Goal: Task Accomplishment & Management: Use online tool/utility

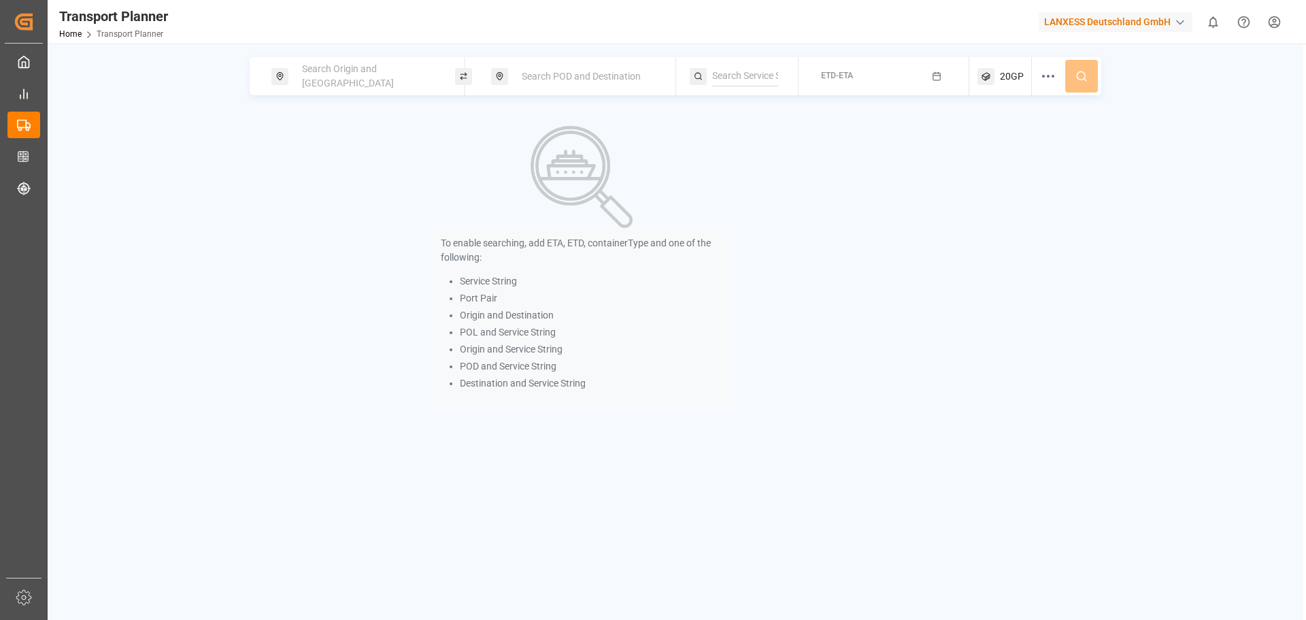
drag, startPoint x: 271, startPoint y: 65, endPoint x: 310, endPoint y: 72, distance: 39.4
click at [282, 68] on div "Search Origin and [GEOGRAPHIC_DATA]" at bounding box center [363, 76] width 184 height 38
drag, startPoint x: 315, startPoint y: 75, endPoint x: 324, endPoint y: 86, distance: 14.5
click at [316, 75] on span "Search Origin and [GEOGRAPHIC_DATA]" at bounding box center [348, 75] width 92 height 25
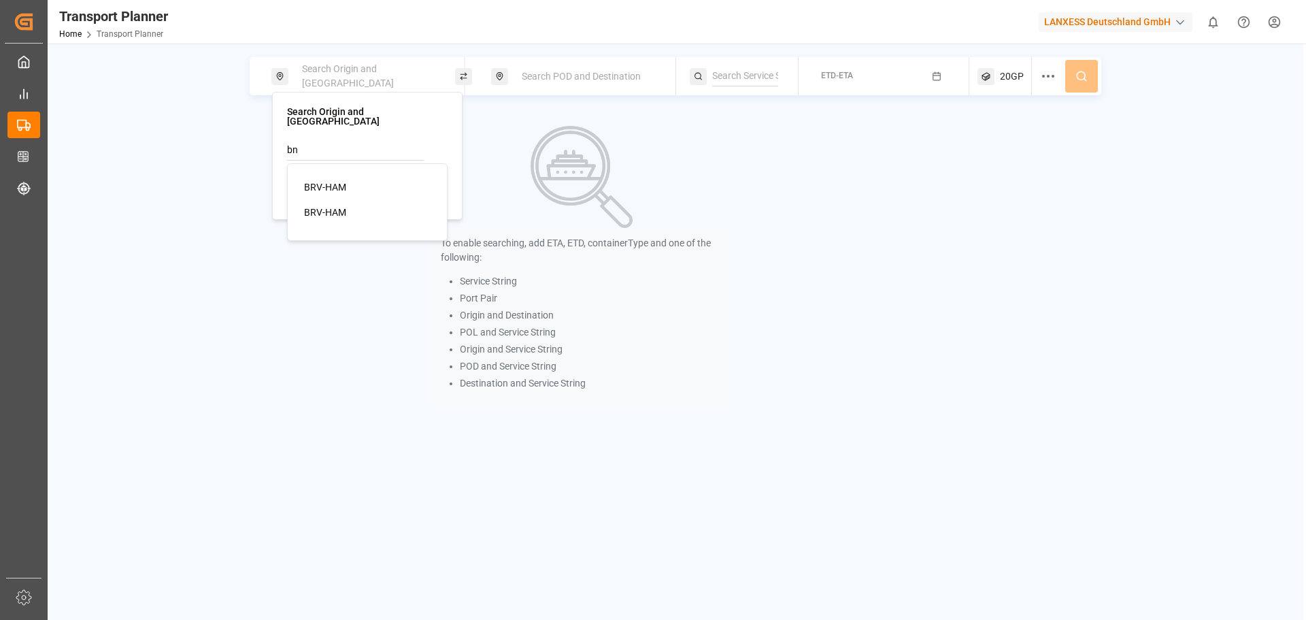
type input "b"
click at [358, 205] on div "ANR-RTM" at bounding box center [370, 212] width 132 height 14
type input "ANR-RTM"
click at [577, 83] on div "Search POD and Destination" at bounding box center [586, 76] width 147 height 25
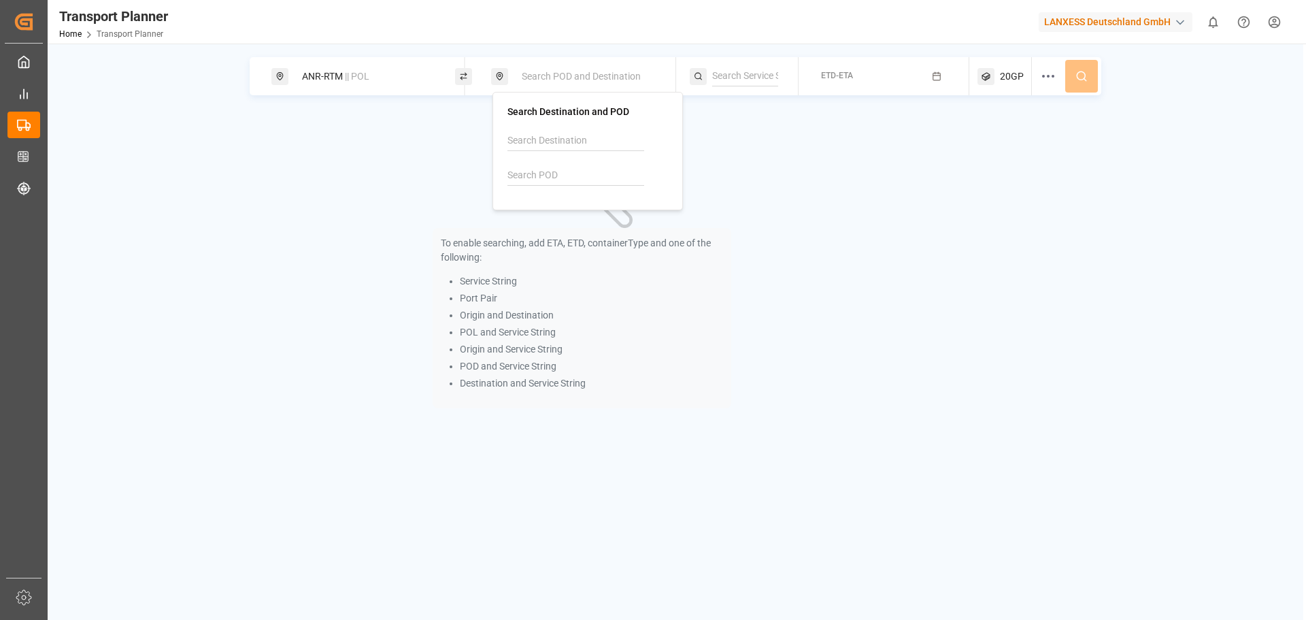
drag, startPoint x: 539, startPoint y: 182, endPoint x: 550, endPoint y: 185, distance: 11.2
click at [539, 182] on input at bounding box center [575, 175] width 137 height 20
click at [590, 175] on input at bounding box center [575, 175] width 137 height 20
drag, startPoint x: 564, startPoint y: 214, endPoint x: 749, endPoint y: 198, distance: 185.7
click at [565, 214] on b "IDTPP" at bounding box center [555, 212] width 27 height 11
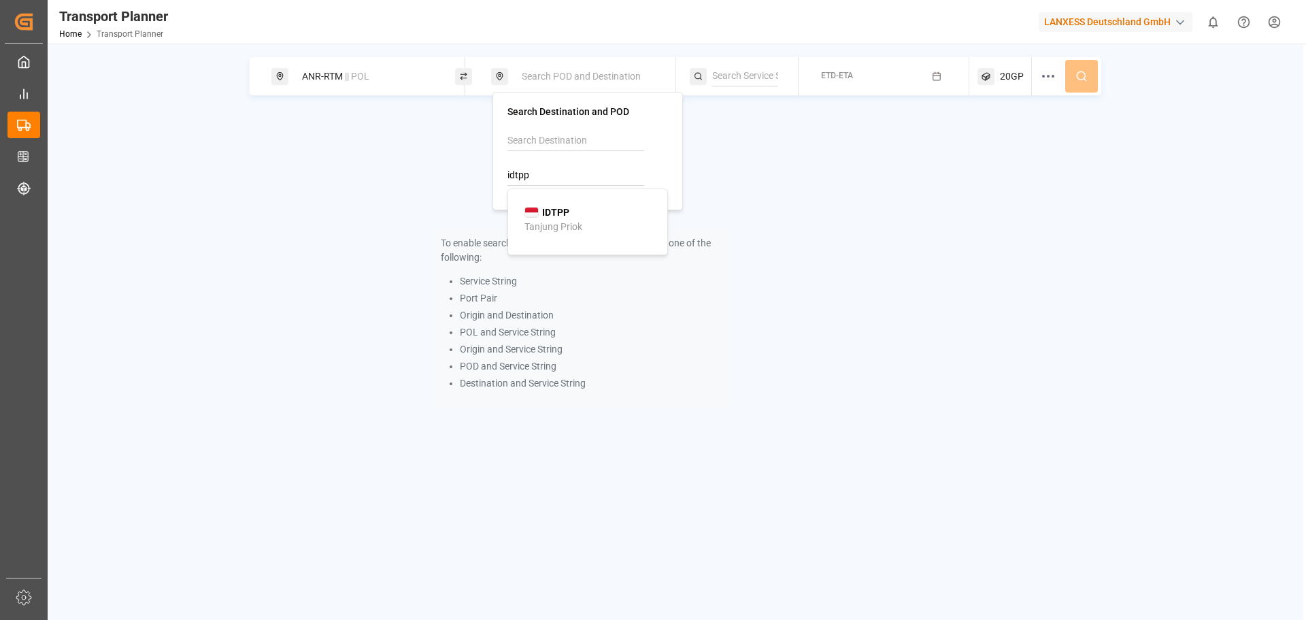
type input "IDTPP"
click at [858, 78] on button "ETD-ETA" at bounding box center [884, 76] width 154 height 27
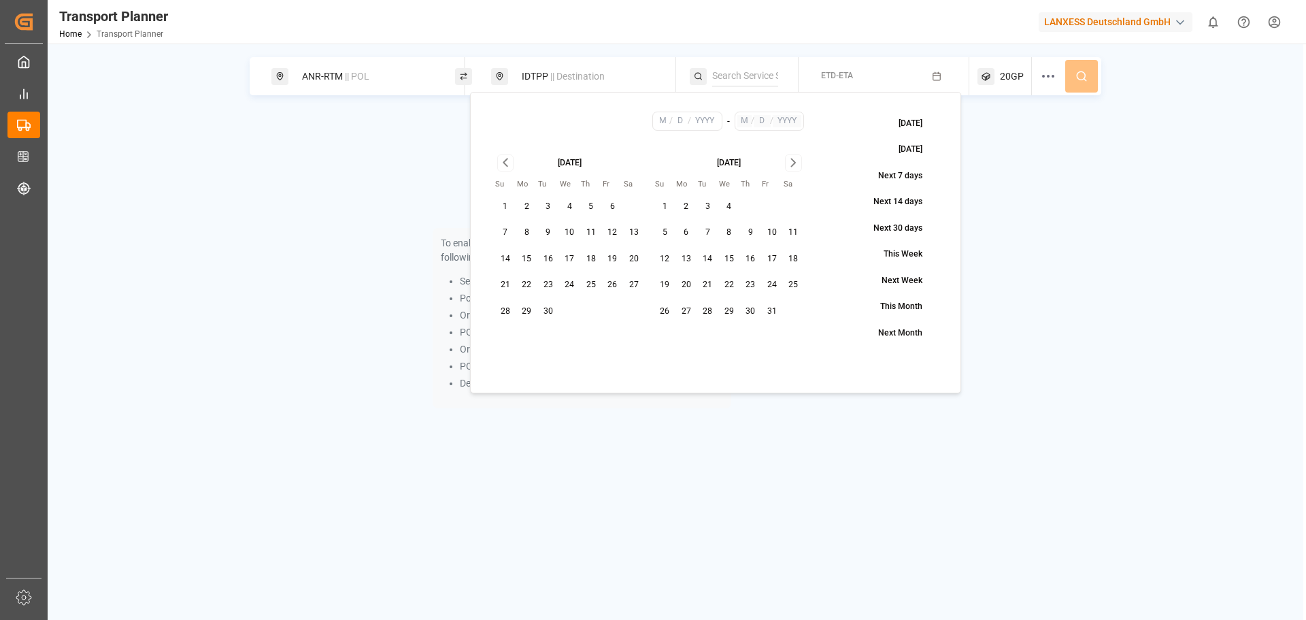
drag, startPoint x: 590, startPoint y: 231, endPoint x: 692, endPoint y: 214, distance: 102.7
click at [592, 231] on button "11" at bounding box center [591, 233] width 22 height 22
type input "9"
type input "11"
type input "2025"
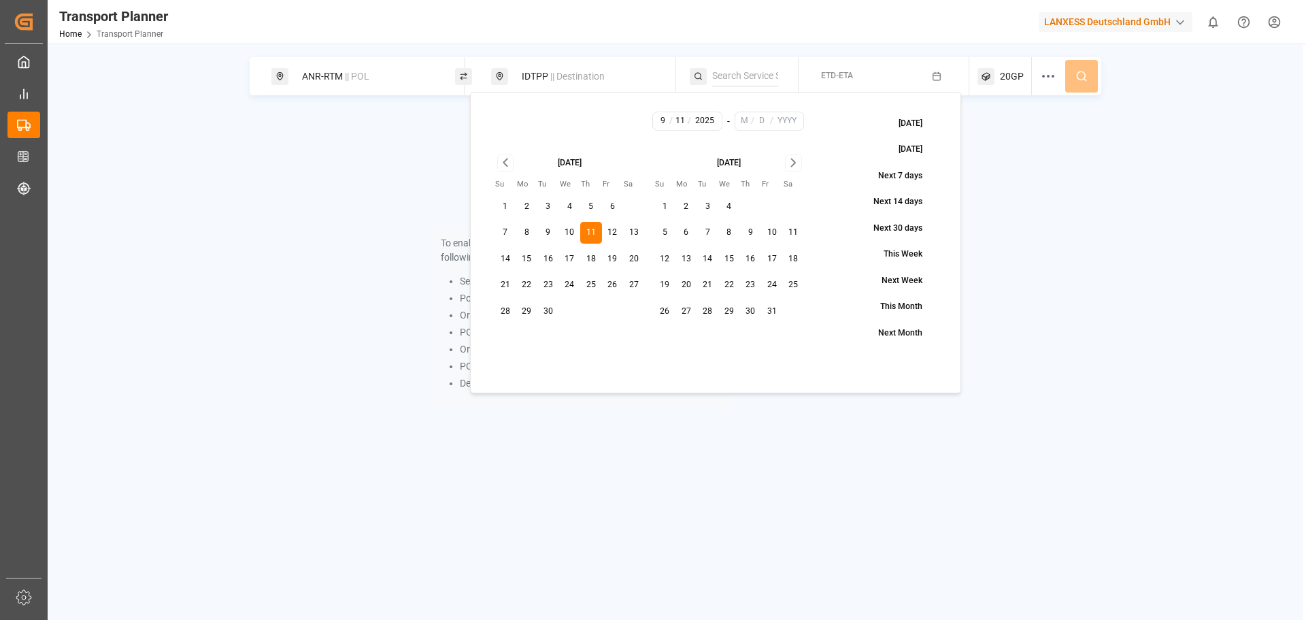
click at [788, 163] on icon "Go to next month" at bounding box center [794, 162] width 16 height 16
click at [506, 333] on button "30" at bounding box center [505, 337] width 22 height 22
type input "11"
type input "30"
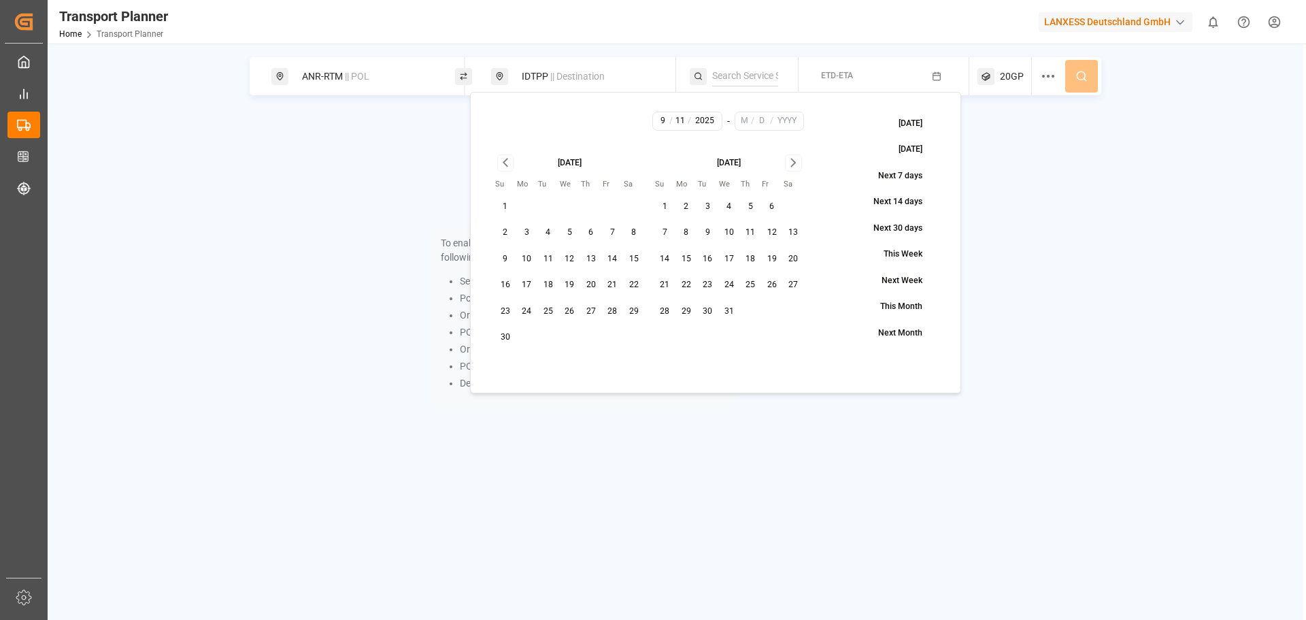
type input "2025"
click at [1081, 84] on button at bounding box center [1081, 76] width 33 height 33
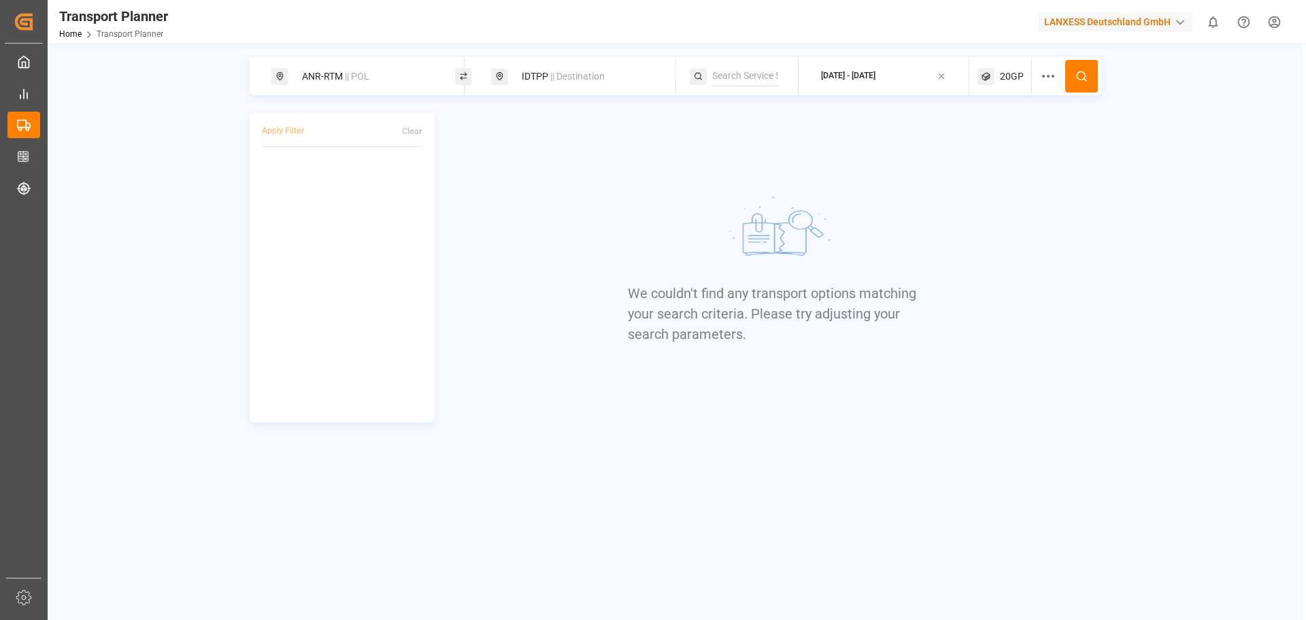
click at [1222, 88] on div "ANR-RTM || POL IDTPP || Destination [DATE] - [DATE] 20GP Apply Filter Clear We …" at bounding box center [675, 239] width 1255 height 365
click at [471, 141] on div "We couldn't find any transport options matching your search criteria. Please tr…" at bounding box center [775, 267] width 654 height 310
click at [562, 84] on div "IDTPP || Destination" at bounding box center [586, 76] width 147 height 25
click at [343, 69] on div "ANR-RTM || POL" at bounding box center [367, 76] width 147 height 25
click at [844, 77] on div "[DATE] - [DATE]" at bounding box center [848, 76] width 54 height 12
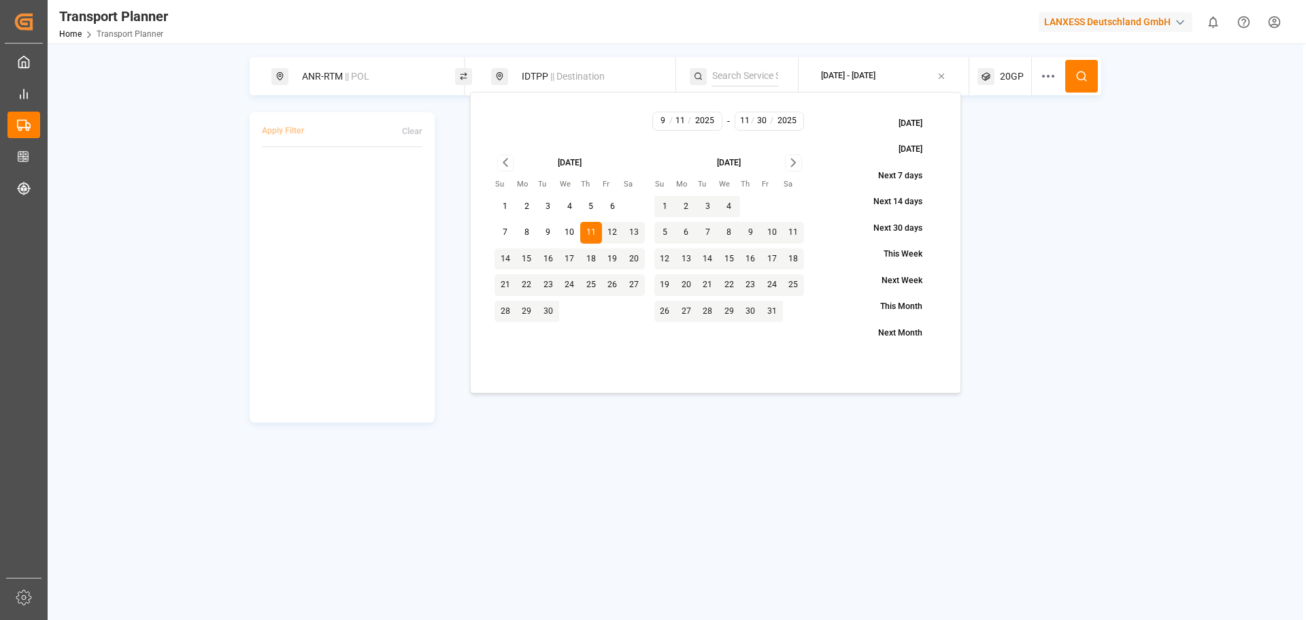
click at [788, 163] on icon "Go to next month" at bounding box center [794, 162] width 16 height 16
click at [791, 164] on icon "Go to next month" at bounding box center [794, 162] width 16 height 16
click at [735, 313] on button "31" at bounding box center [729, 312] width 22 height 22
type input "12"
type input "31"
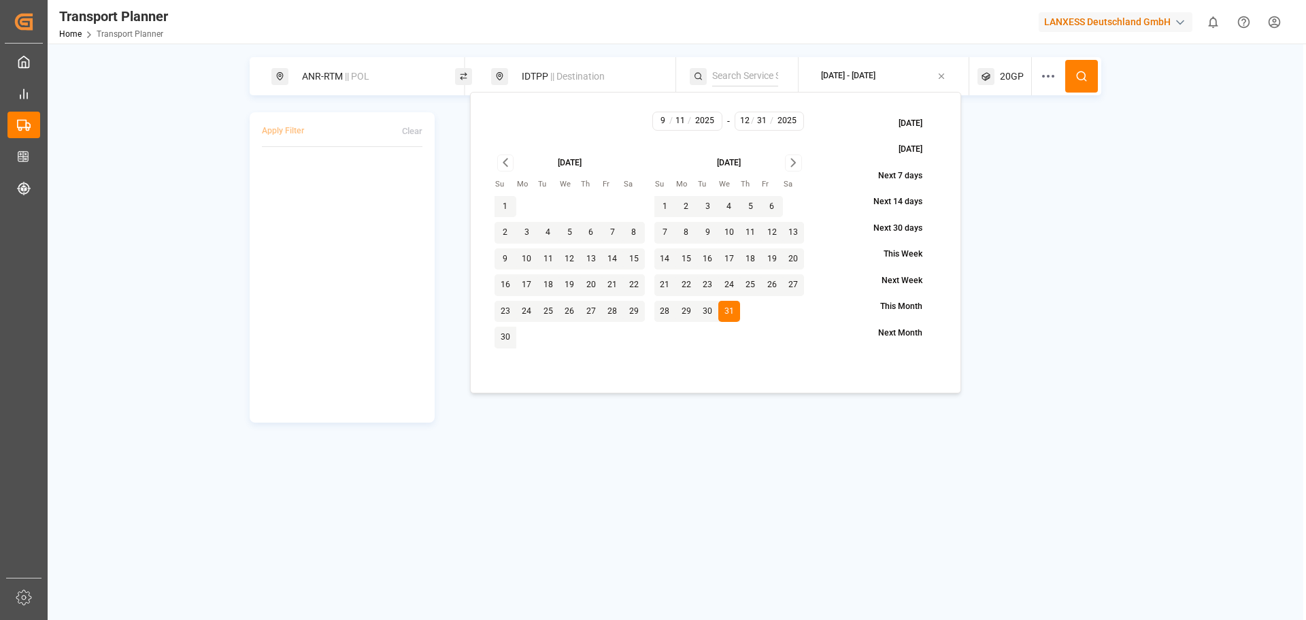
click at [1070, 73] on button at bounding box center [1081, 76] width 33 height 33
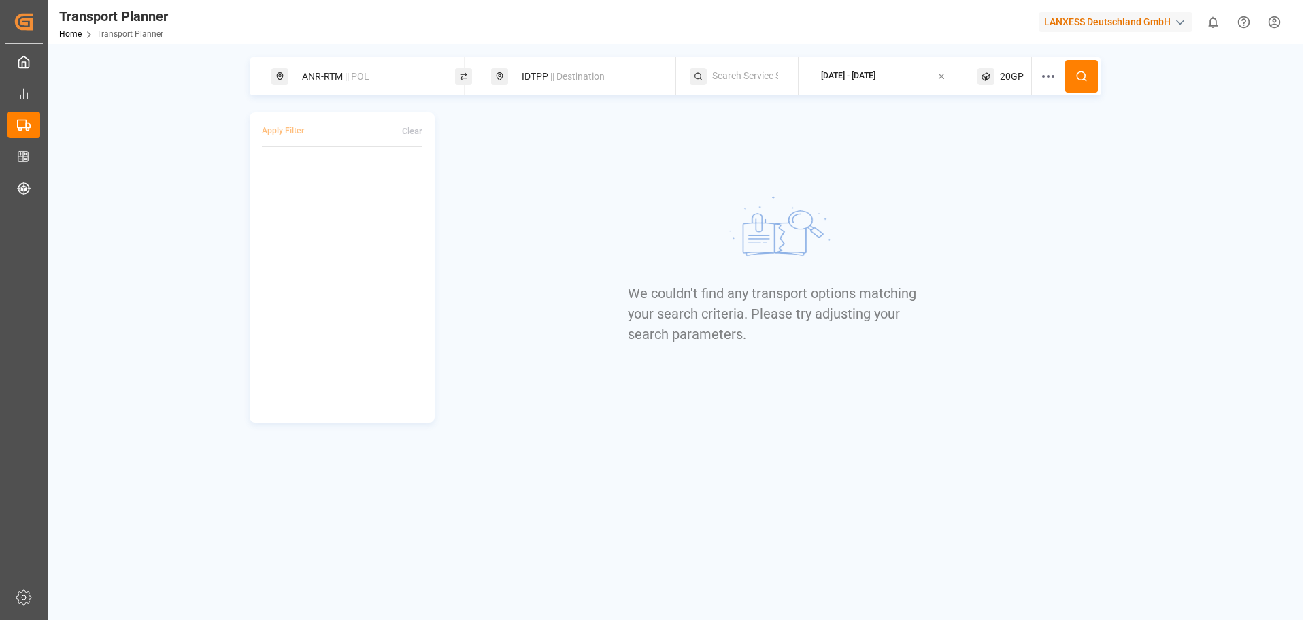
click at [360, 84] on div "ANR-RTM || POL" at bounding box center [367, 76] width 147 height 25
click at [341, 181] on input at bounding box center [355, 185] width 137 height 20
drag, startPoint x: 363, startPoint y: 209, endPoint x: 862, endPoint y: 189, distance: 499.6
click at [365, 215] on div "NLRTM [GEOGRAPHIC_DATA]" at bounding box center [370, 229] width 132 height 29
type input "NLRTM"
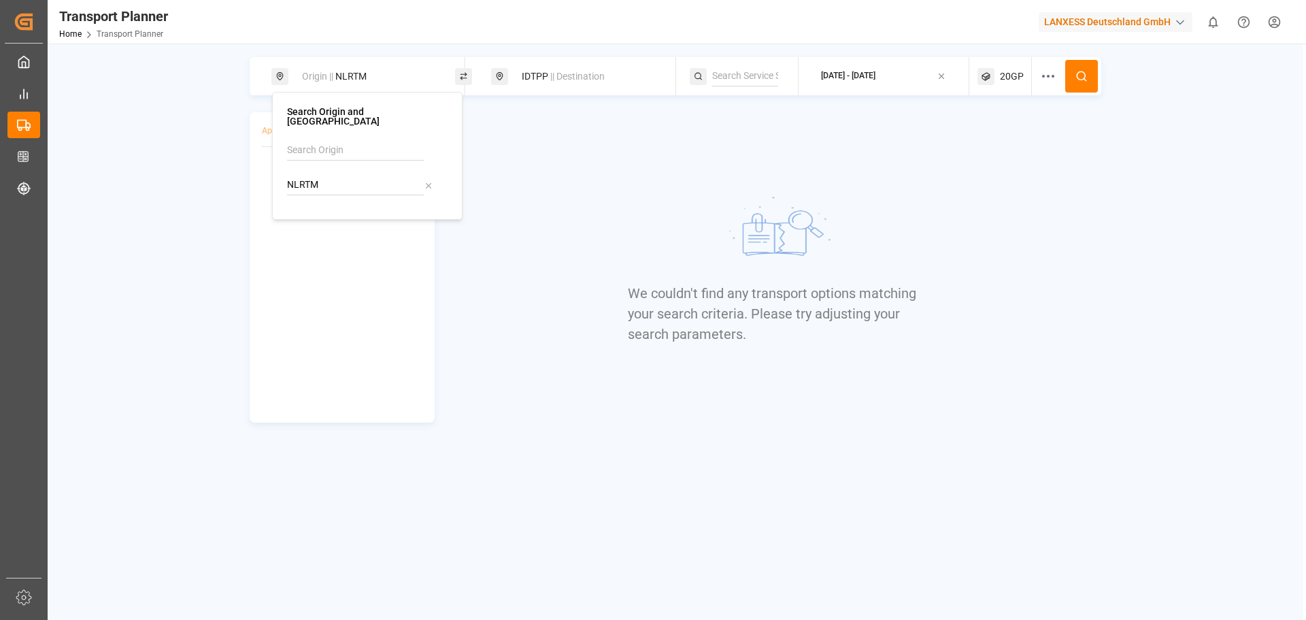
click at [1082, 76] on icon at bounding box center [1081, 76] width 12 height 12
click at [343, 63] on div "Origin || NLRTM" at bounding box center [363, 76] width 184 height 38
drag, startPoint x: 354, startPoint y: 71, endPoint x: 357, endPoint y: 82, distance: 11.4
click at [354, 70] on div "Origin || NLRTM" at bounding box center [367, 76] width 147 height 25
drag, startPoint x: 365, startPoint y: 167, endPoint x: 248, endPoint y: 167, distance: 117.7
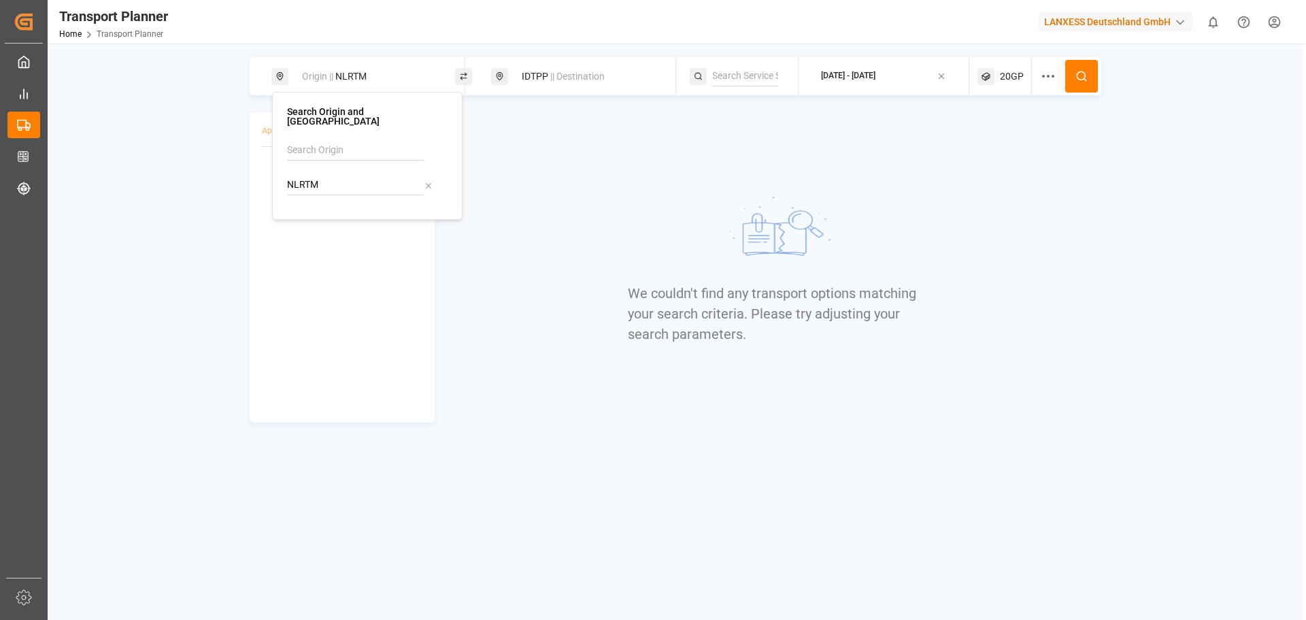
click at [248, 165] on body "Created by potrace 1.15, written by [PERSON_NAME] [DATE]-[DATE] Created by potr…" at bounding box center [653, 310] width 1306 height 620
type input "N"
click at [311, 140] on input at bounding box center [355, 150] width 137 height 20
drag, startPoint x: 339, startPoint y: 171, endPoint x: 732, endPoint y: 196, distance: 393.9
click at [341, 182] on span "ANR-RTM" at bounding box center [324, 187] width 41 height 11
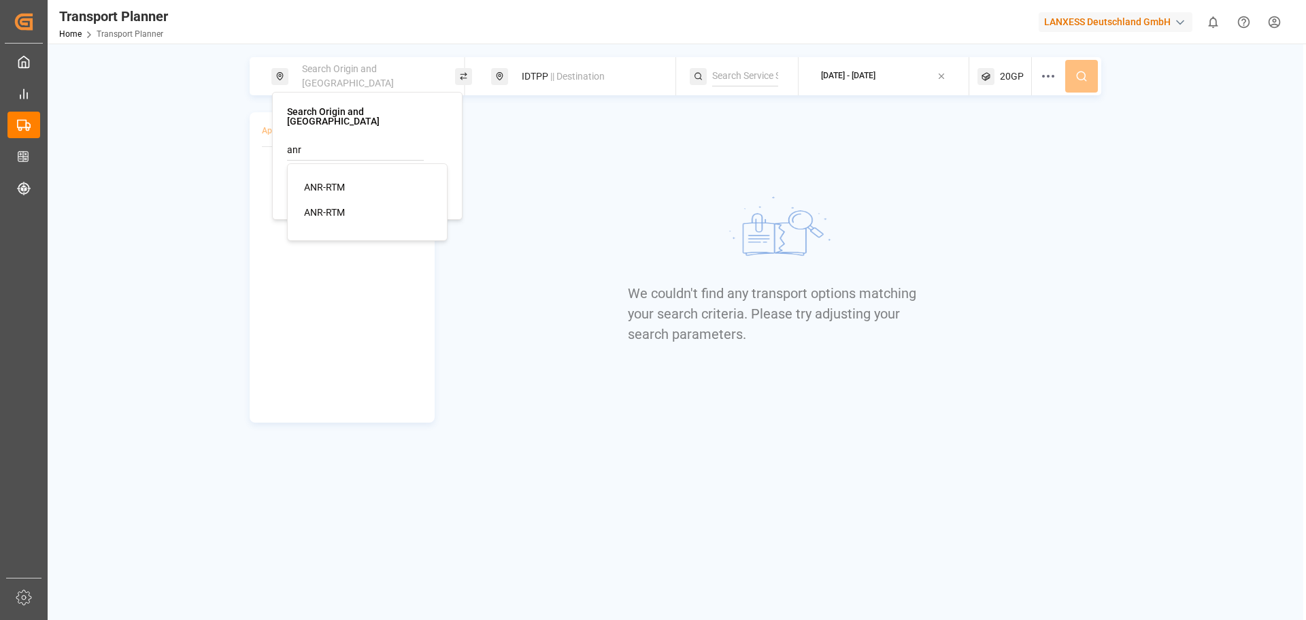
type input "ANR-RTM"
click at [1087, 79] on icon at bounding box center [1081, 76] width 12 height 12
click at [527, 69] on div "IDTPP || Destination" at bounding box center [586, 76] width 147 height 25
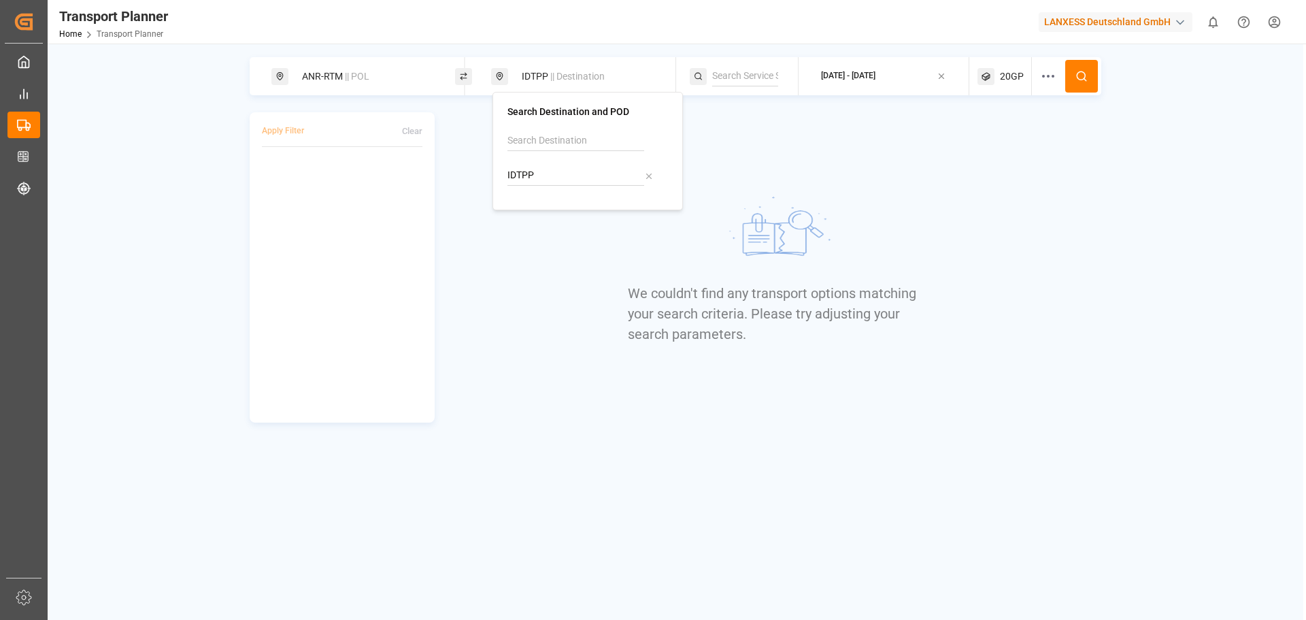
drag, startPoint x: 537, startPoint y: 169, endPoint x: 511, endPoint y: 186, distance: 30.0
click at [511, 186] on div "IDTPP" at bounding box center [587, 163] width 161 height 65
type input "I"
click at [535, 130] on div "Search Destination and POD" at bounding box center [587, 151] width 161 height 88
click at [535, 132] on input at bounding box center [575, 141] width 137 height 20
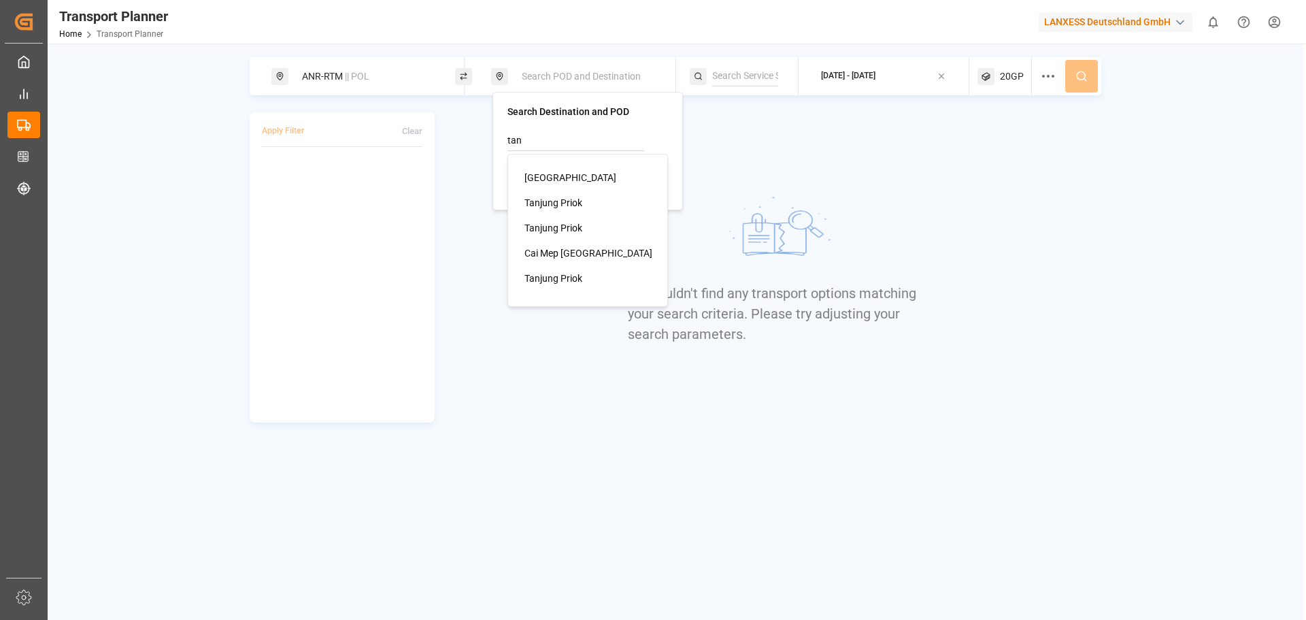
drag, startPoint x: 581, startPoint y: 201, endPoint x: 885, endPoint y: 142, distance: 309.6
click at [583, 200] on div "Tanjung Priok" at bounding box center [590, 203] width 132 height 14
type input "Tanjung Priok"
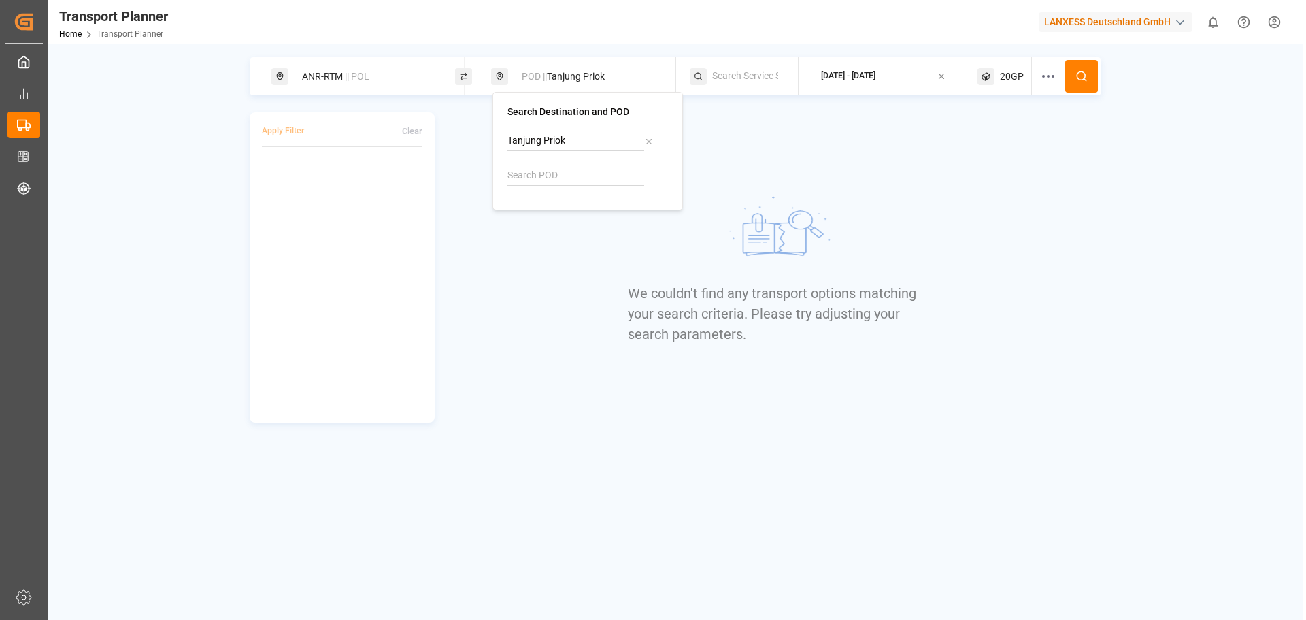
click at [1070, 77] on button at bounding box center [1081, 76] width 33 height 33
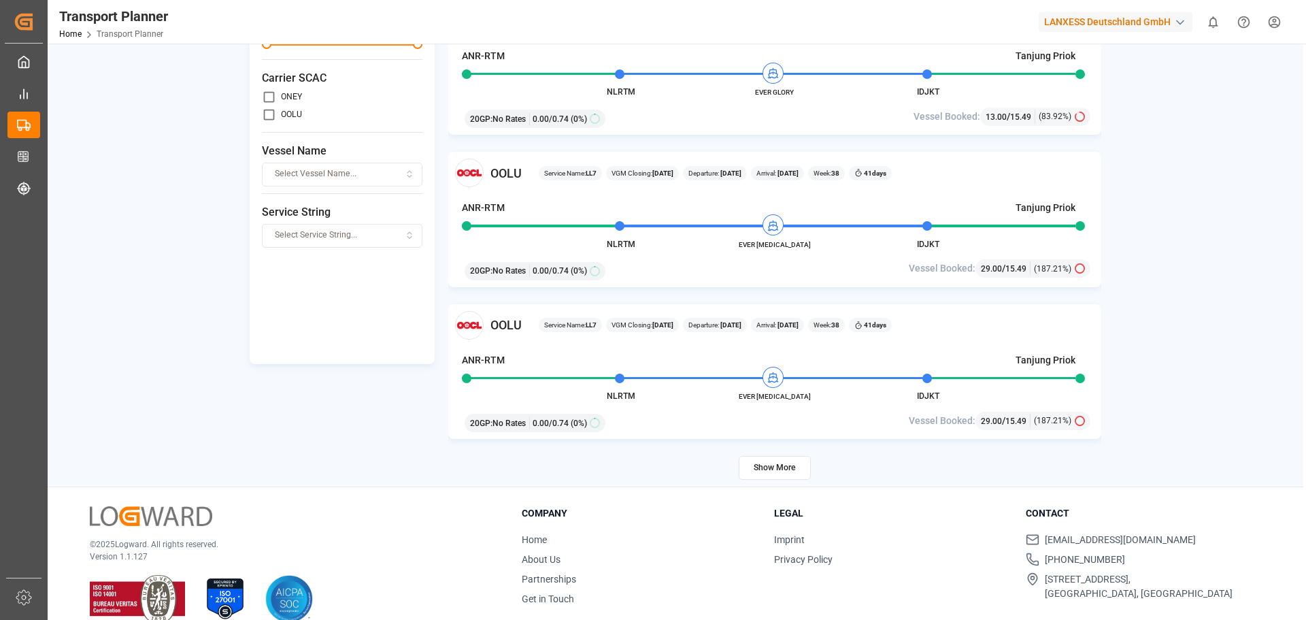
scroll to position [199, 0]
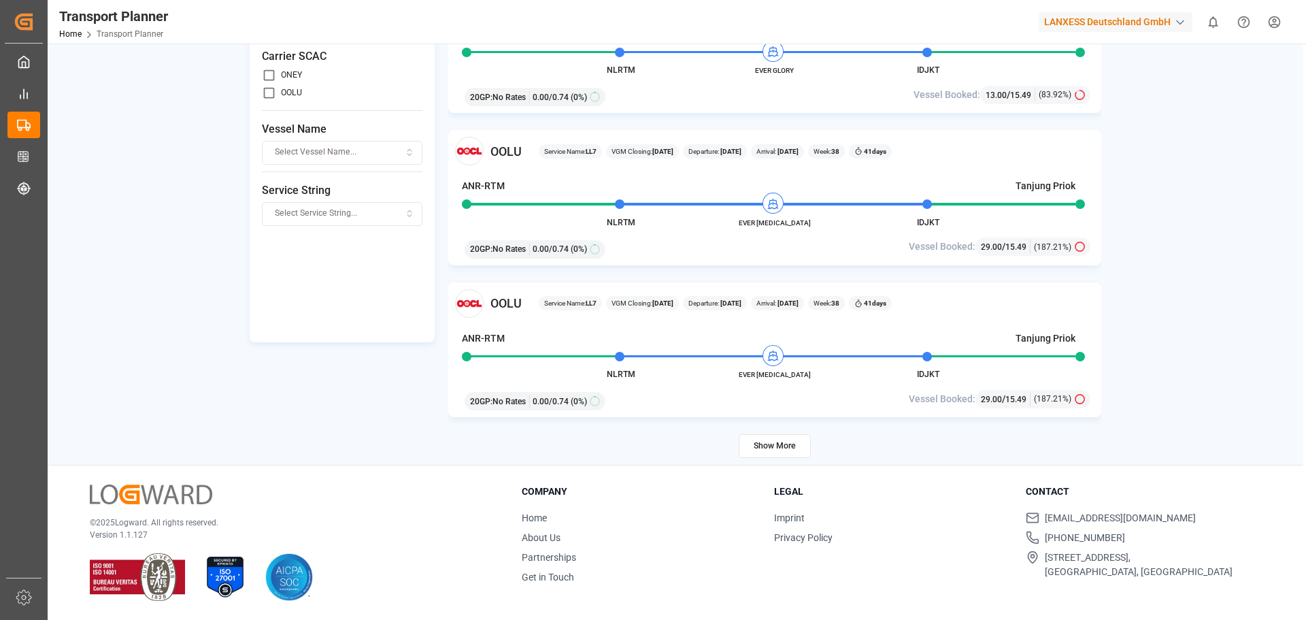
drag, startPoint x: 767, startPoint y: 442, endPoint x: 775, endPoint y: 440, distance: 8.4
click at [768, 442] on button "Show More" at bounding box center [775, 446] width 72 height 24
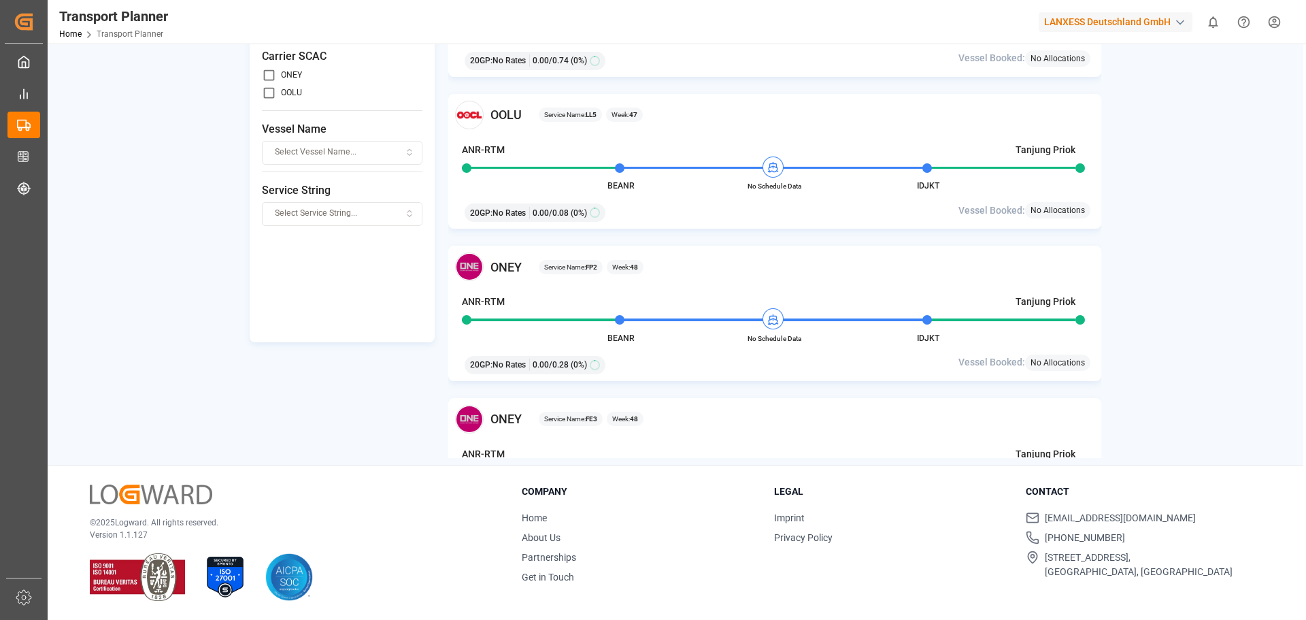
scroll to position [5608, 0]
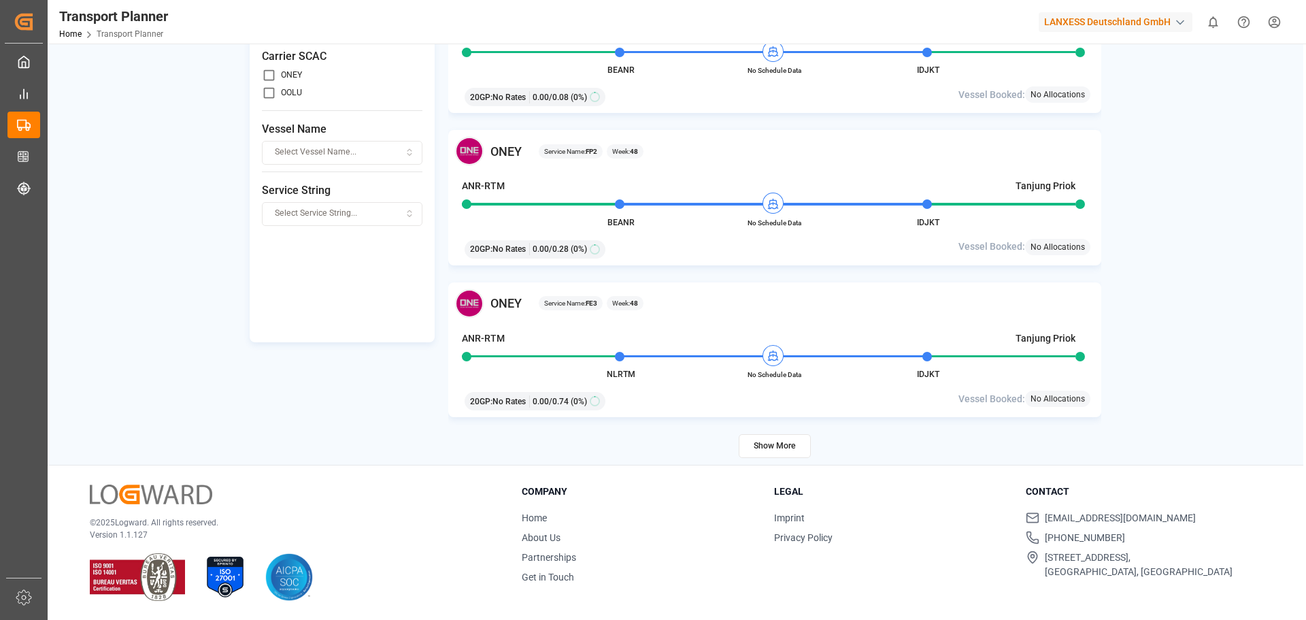
click at [779, 445] on button "Show More" at bounding box center [775, 446] width 72 height 24
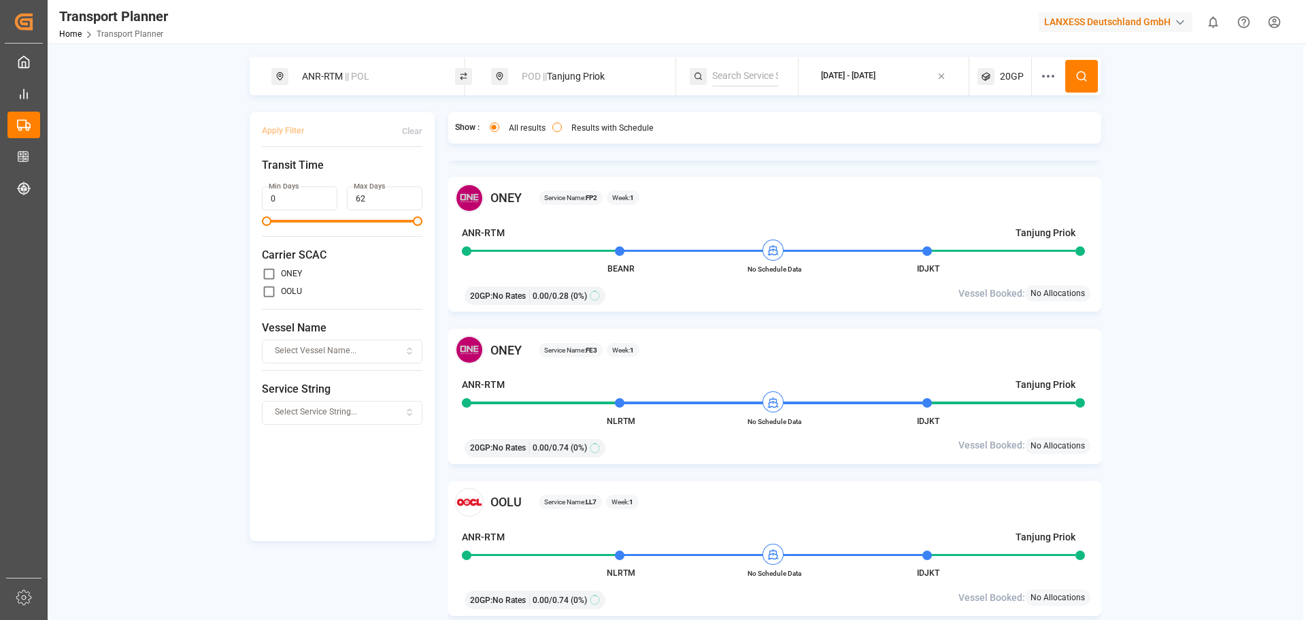
drag, startPoint x: 598, startPoint y: 69, endPoint x: 598, endPoint y: 82, distance: 12.9
click at [598, 69] on div "POD || [GEOGRAPHIC_DATA]" at bounding box center [586, 76] width 147 height 25
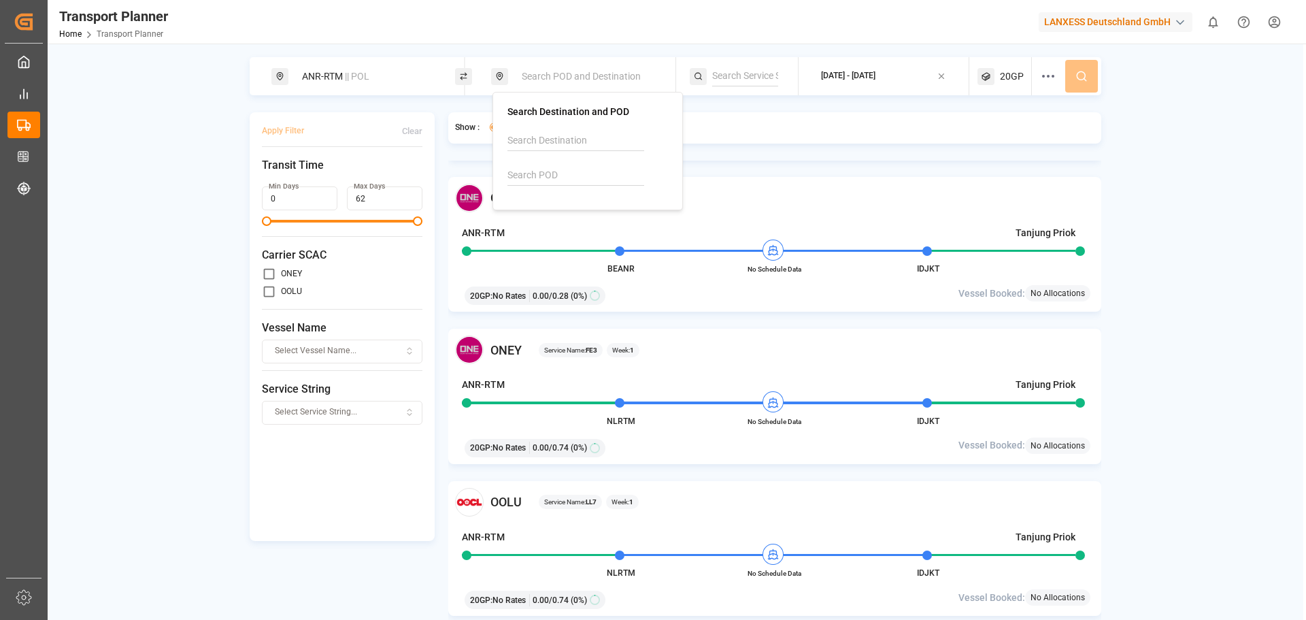
click at [575, 168] on input at bounding box center [575, 175] width 137 height 20
click at [619, 212] on div "IDJKT [GEOGRAPHIC_DATA], [GEOGRAPHIC_DATA]" at bounding box center [590, 226] width 132 height 43
type input "IDJKT"
click at [1078, 69] on button at bounding box center [1081, 76] width 33 height 33
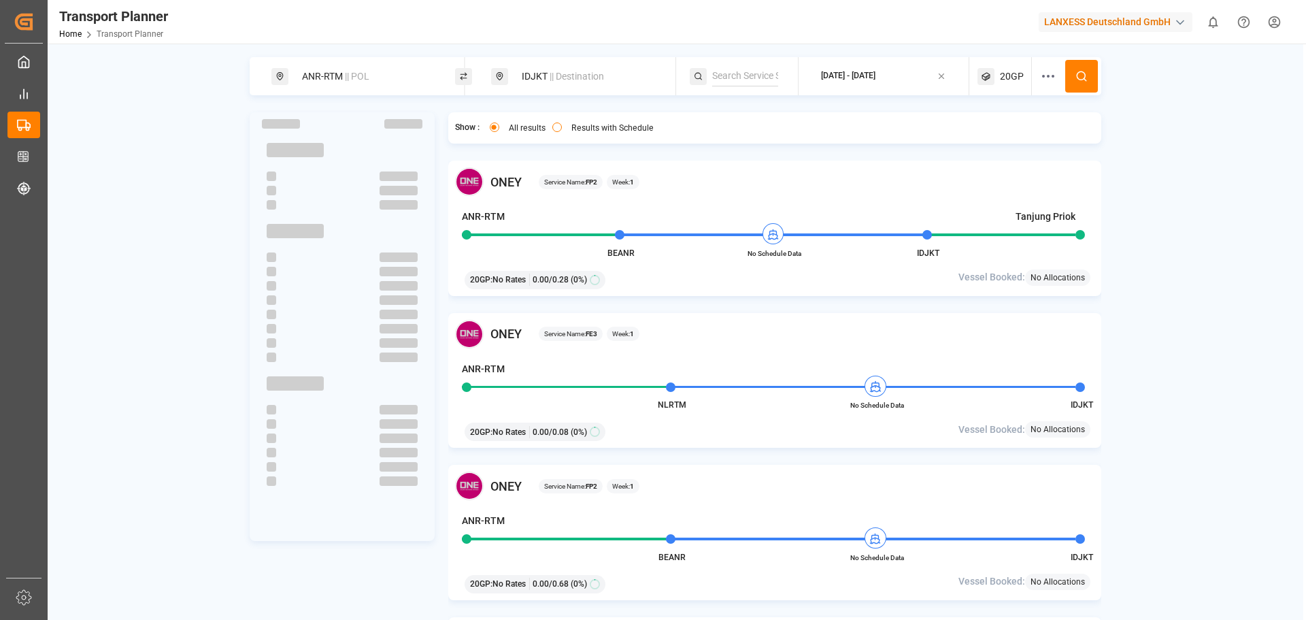
click at [857, 73] on div "[DATE] - [DATE]" at bounding box center [848, 76] width 54 height 12
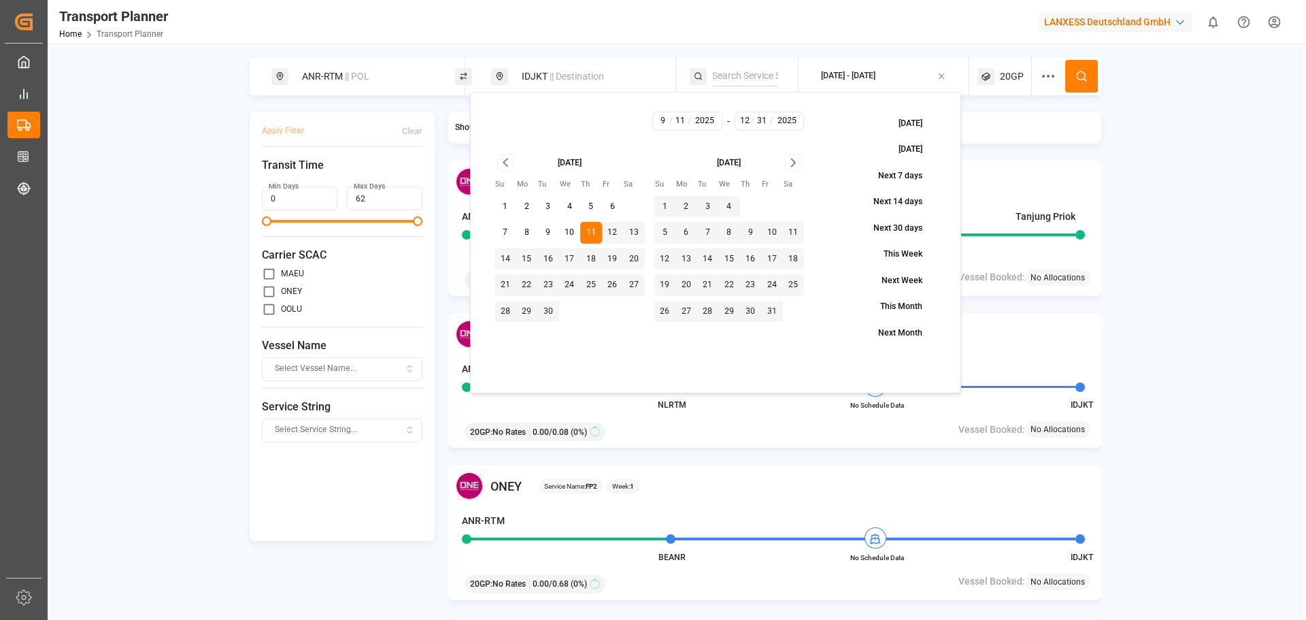
click at [547, 258] on button "16" at bounding box center [548, 259] width 22 height 22
type input "9"
type input "16"
click at [547, 257] on button "16" at bounding box center [548, 259] width 22 height 22
type input "16"
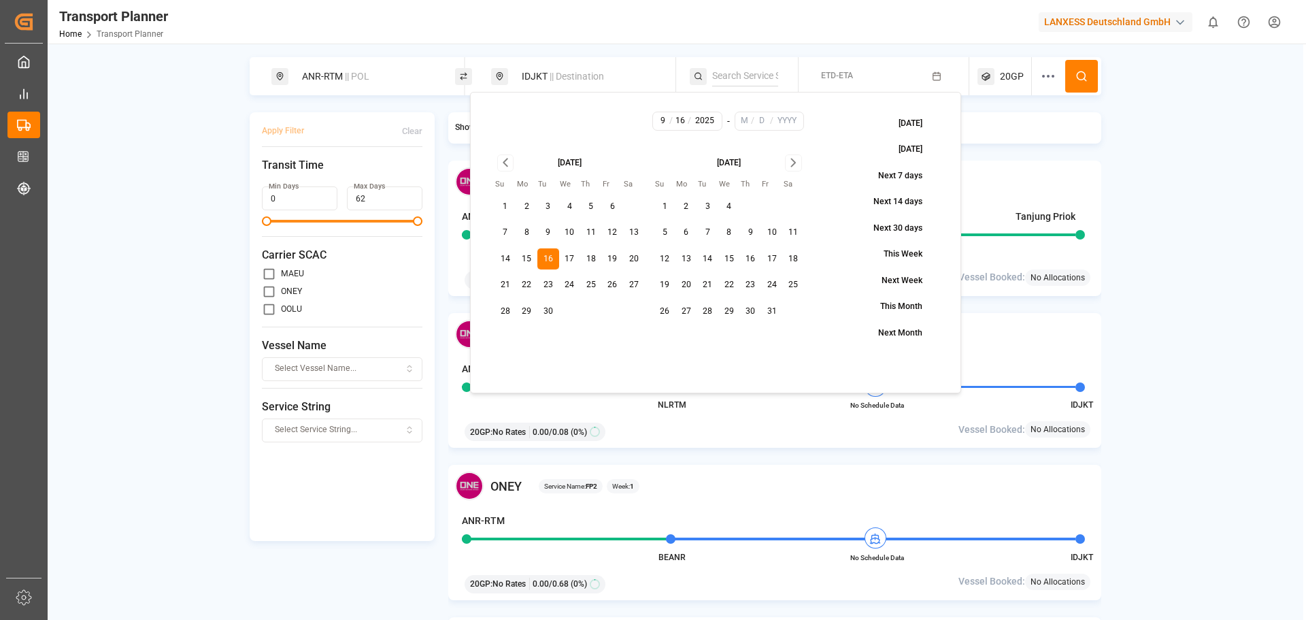
click at [794, 161] on icon "Go to next month" at bounding box center [793, 162] width 4 height 7
click at [664, 335] on button "30" at bounding box center [665, 337] width 22 height 22
type input "11"
type input "30"
type input "2025"
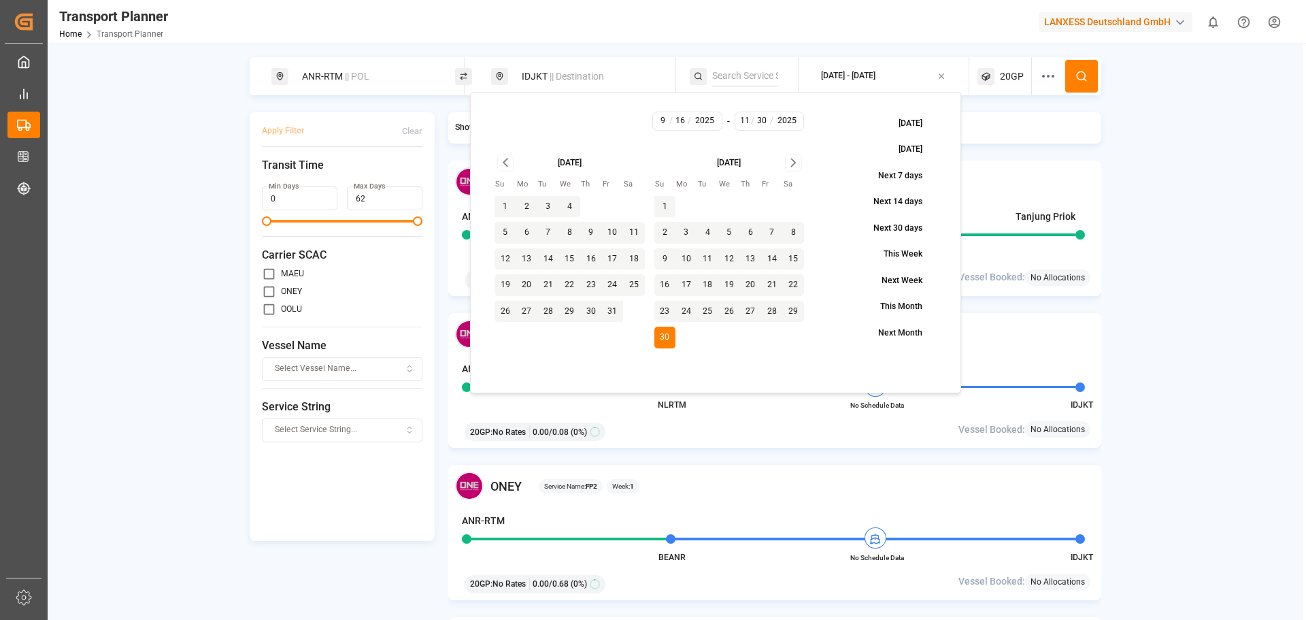
click at [1070, 78] on button at bounding box center [1081, 76] width 33 height 33
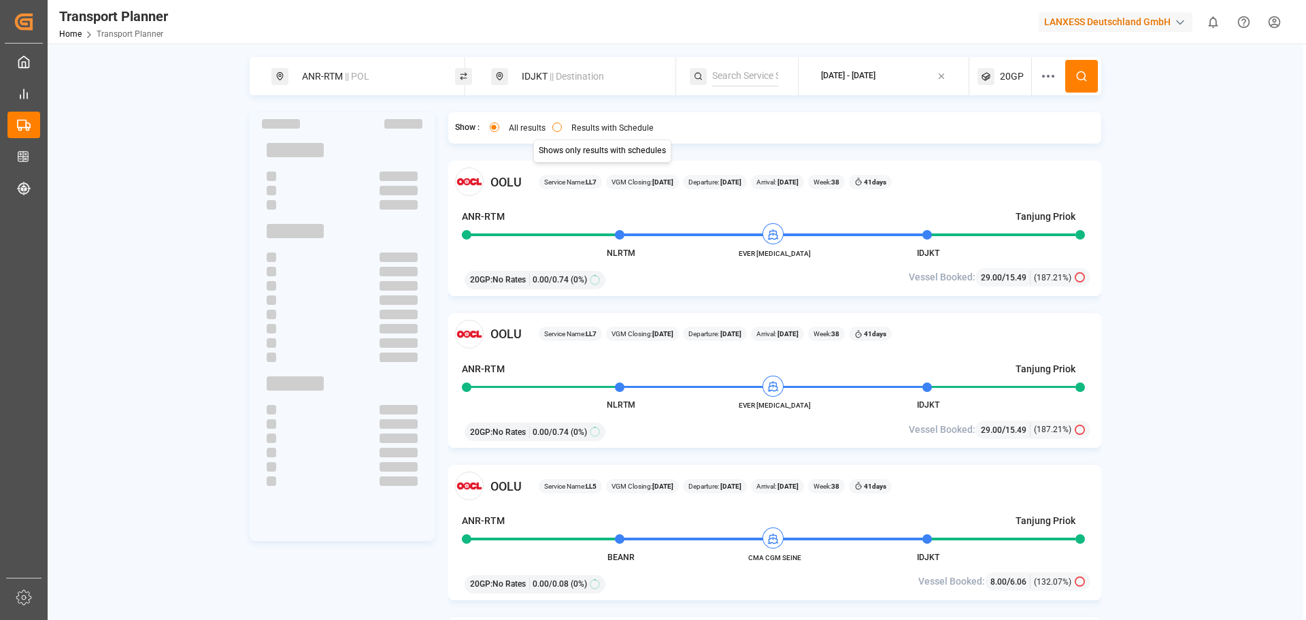
click at [564, 125] on div "Results with Schedule" at bounding box center [602, 129] width 101 height 14
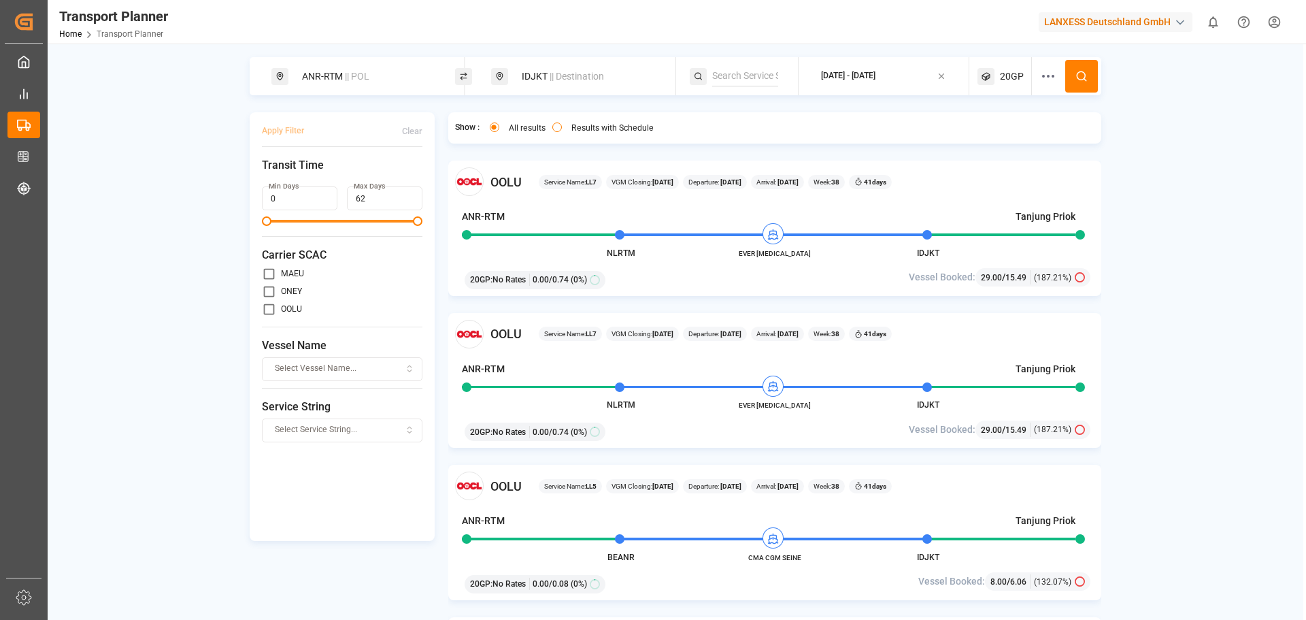
click at [555, 129] on button "Results with Schedule" at bounding box center [557, 127] width 10 height 10
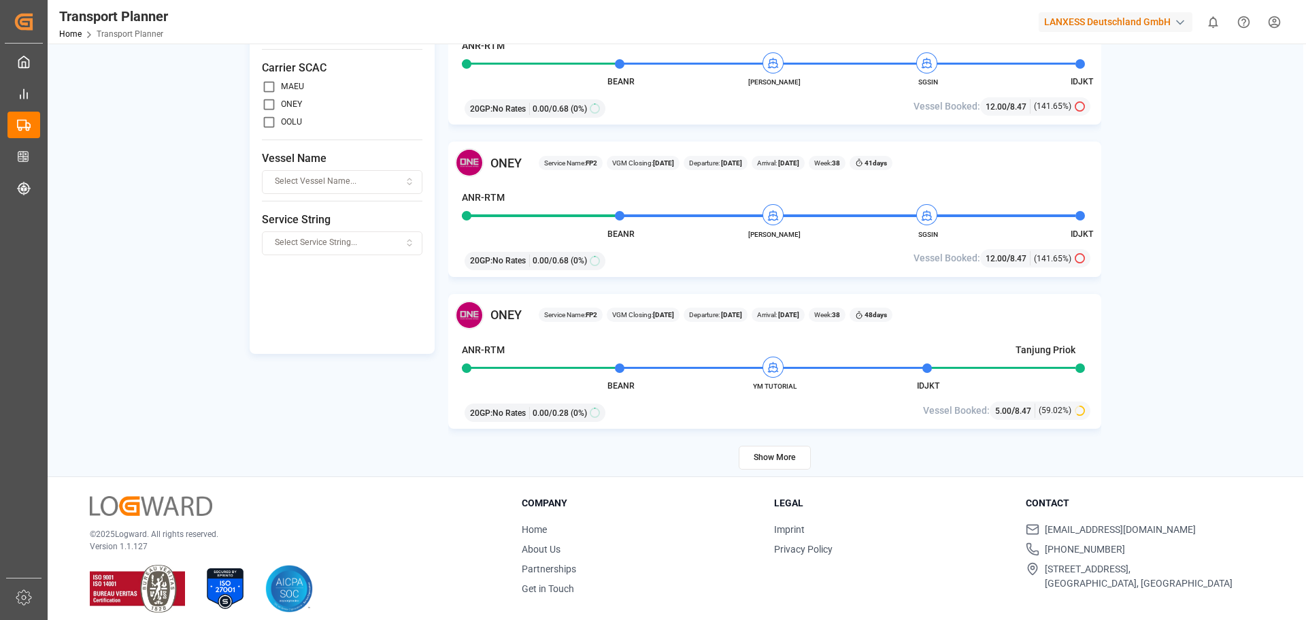
scroll to position [199, 0]
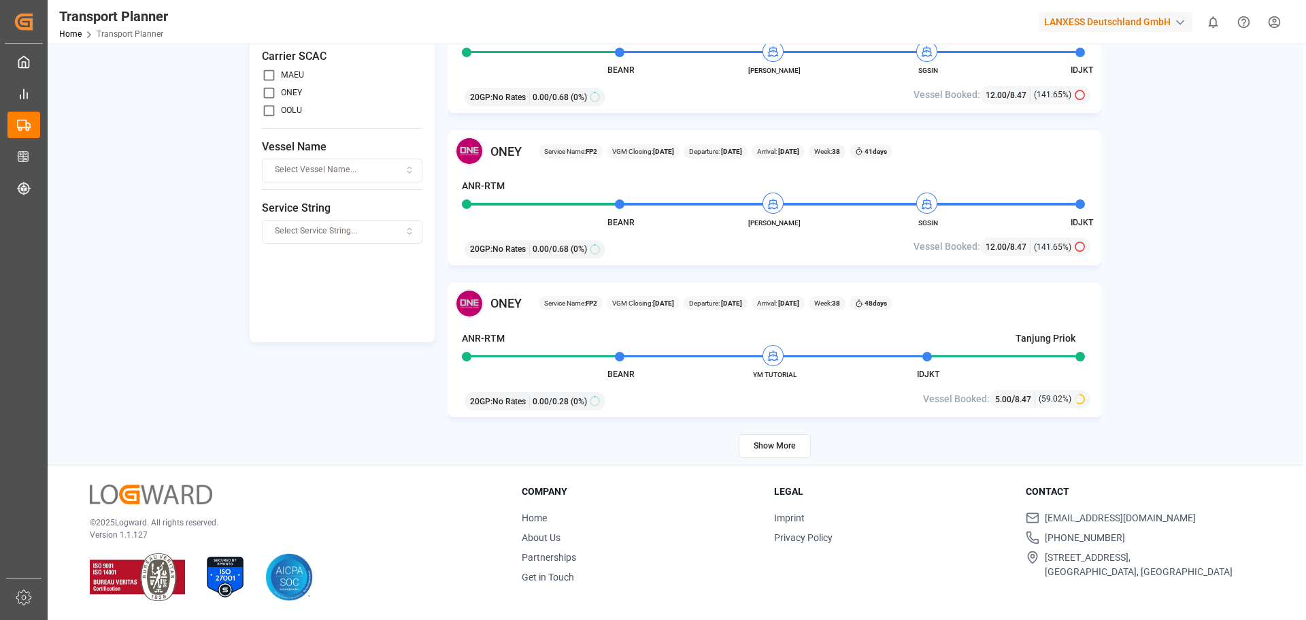
click at [769, 443] on button "Show More" at bounding box center [775, 446] width 72 height 24
click at [795, 441] on button "Show More" at bounding box center [775, 446] width 72 height 24
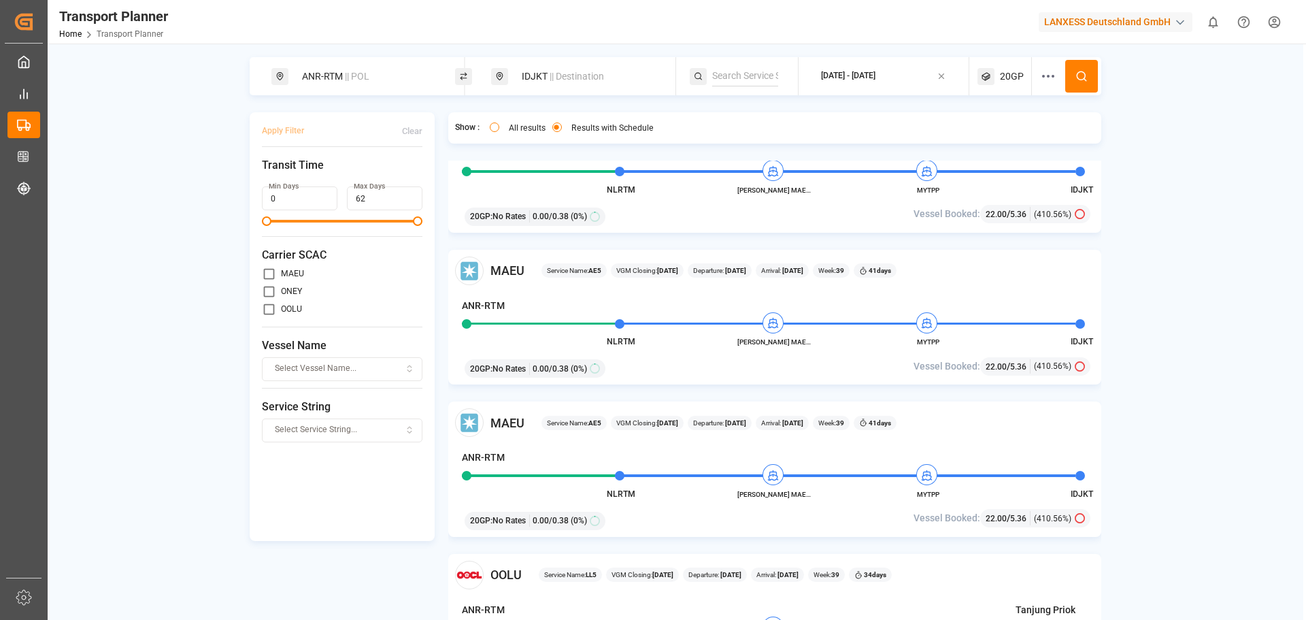
scroll to position [6832, 0]
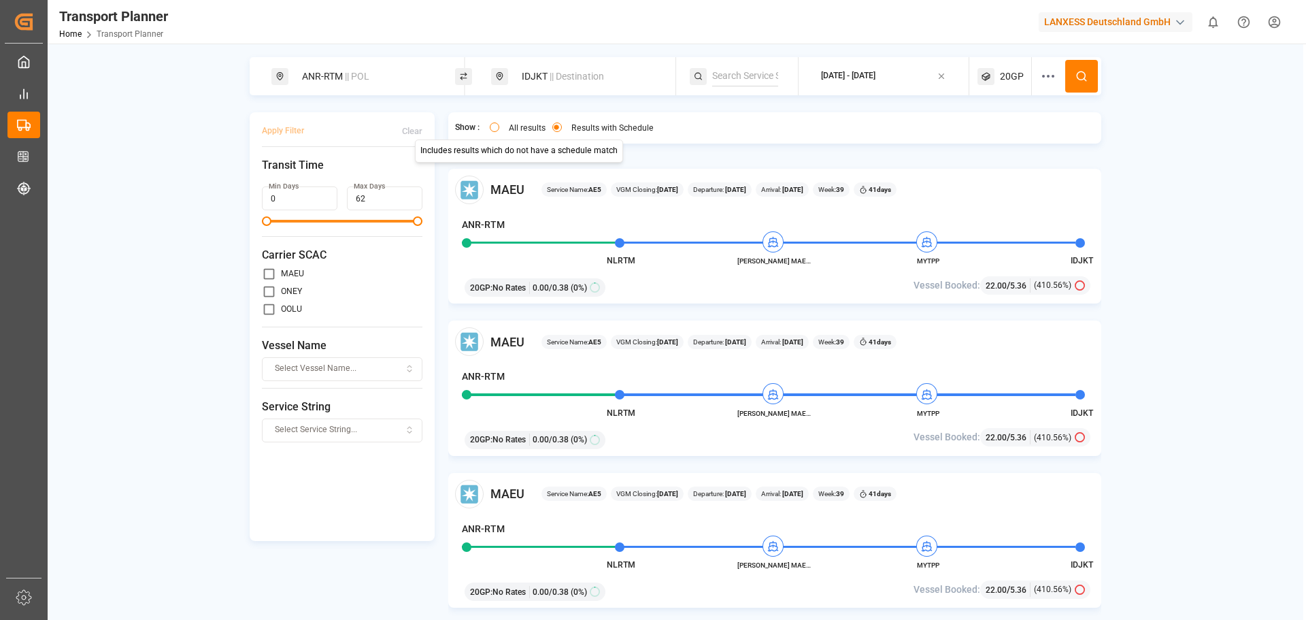
click at [411, 68] on div "ANR-RTM || POL" at bounding box center [367, 76] width 147 height 25
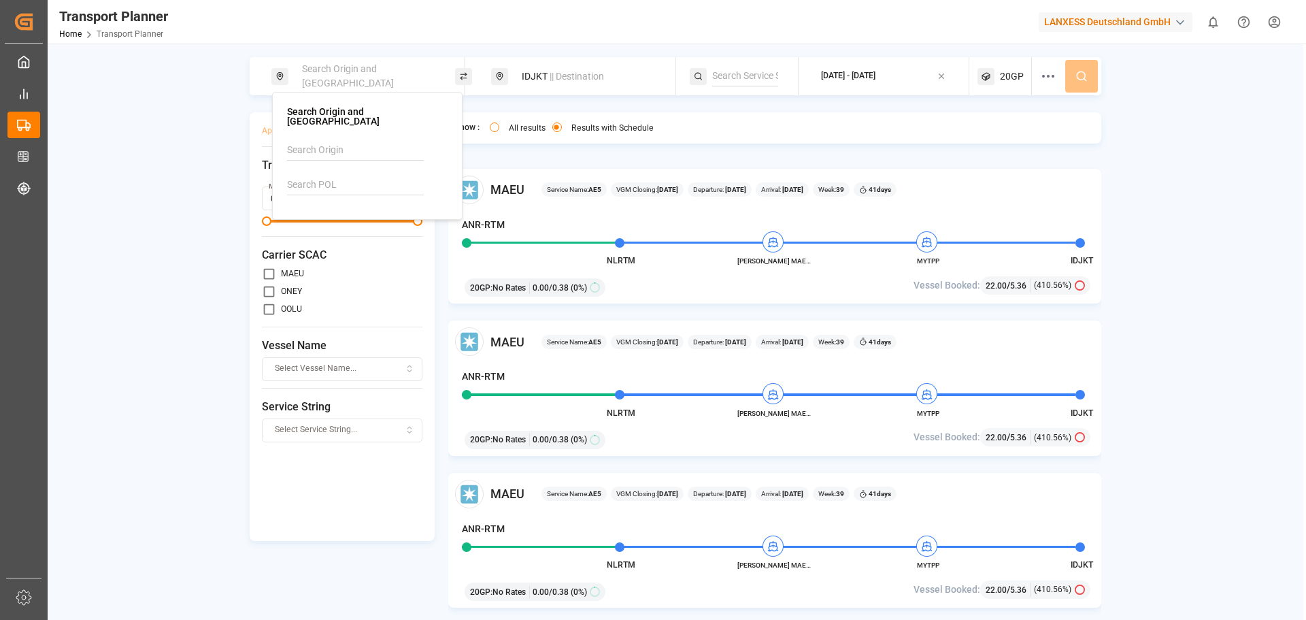
click at [345, 175] on input at bounding box center [355, 185] width 137 height 20
drag, startPoint x: 336, startPoint y: 214, endPoint x: 574, endPoint y: 162, distance: 243.6
click at [344, 216] on b "NLRTM" at bounding box center [338, 221] width 33 height 11
type input "NLRTM"
click at [1096, 71] on button at bounding box center [1081, 76] width 33 height 33
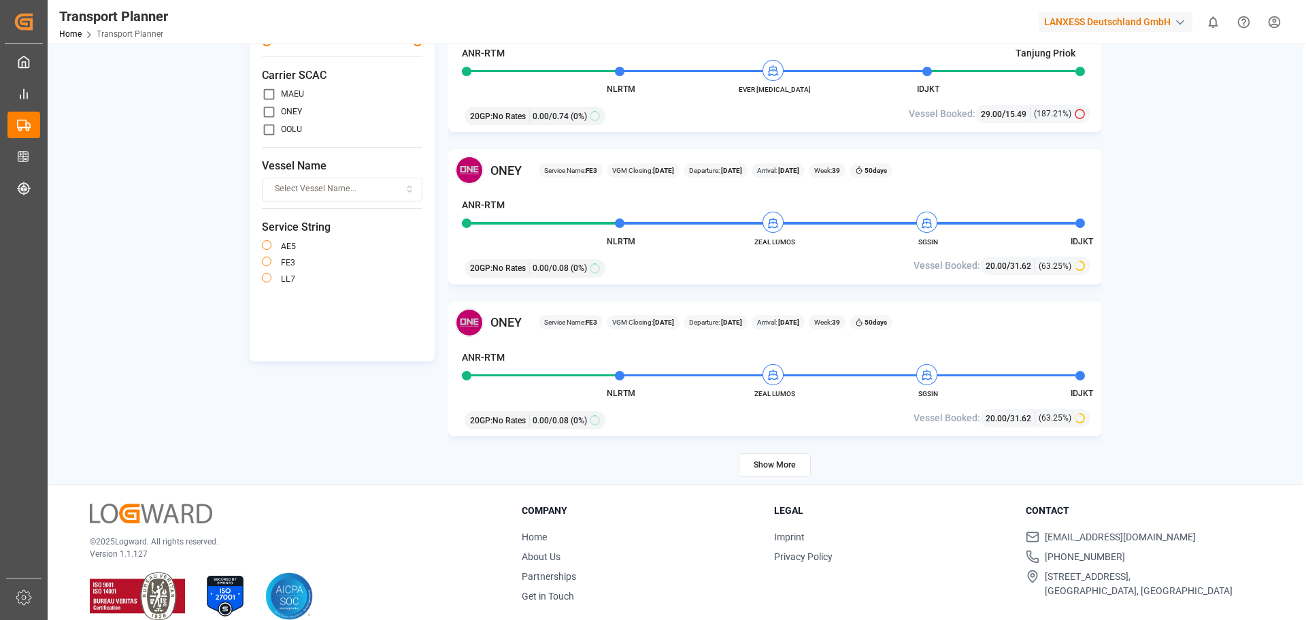
scroll to position [199, 0]
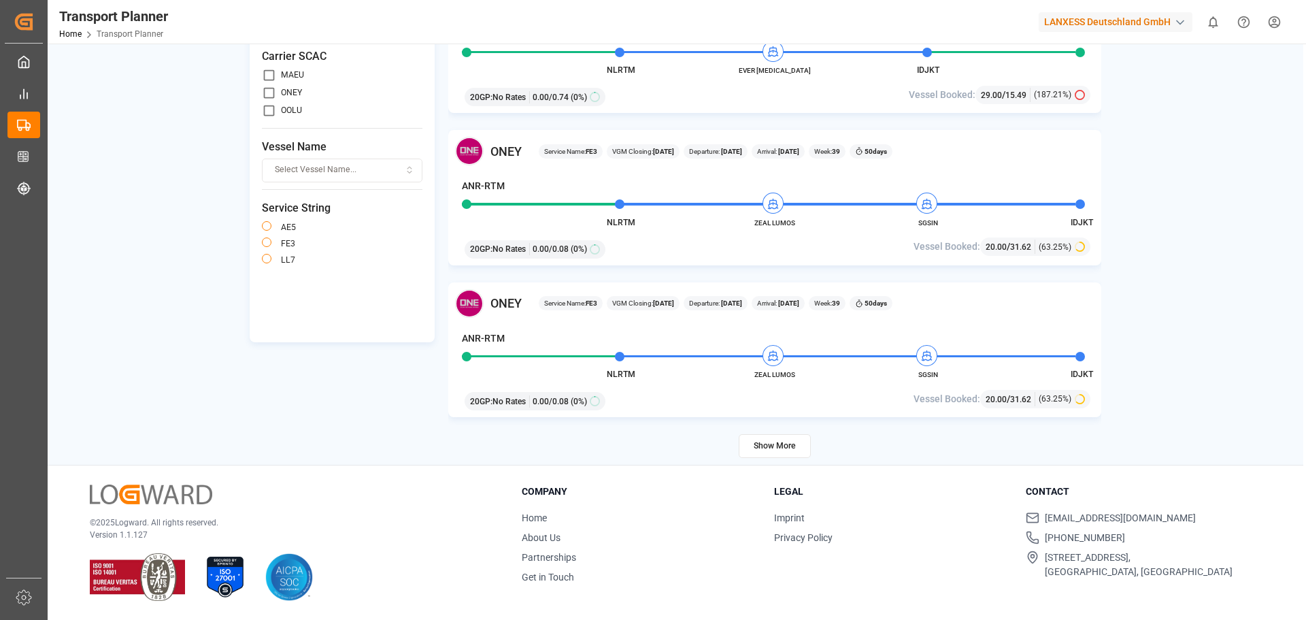
click at [768, 450] on button "Show More" at bounding box center [775, 446] width 72 height 24
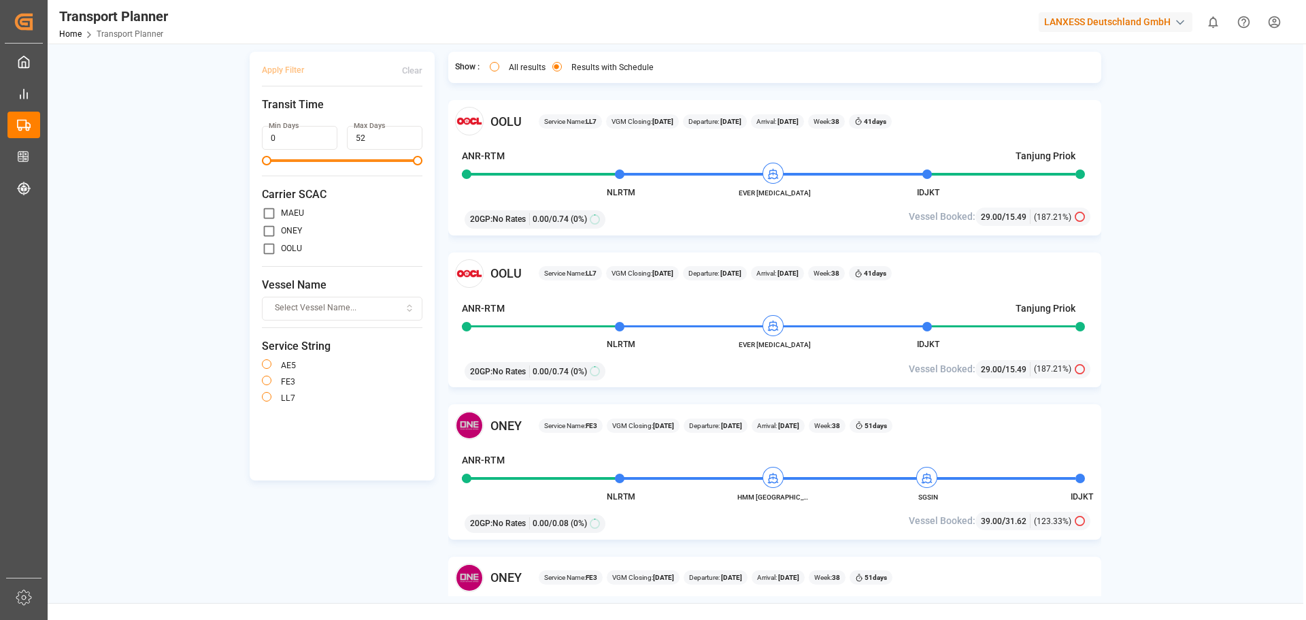
scroll to position [0, 0]
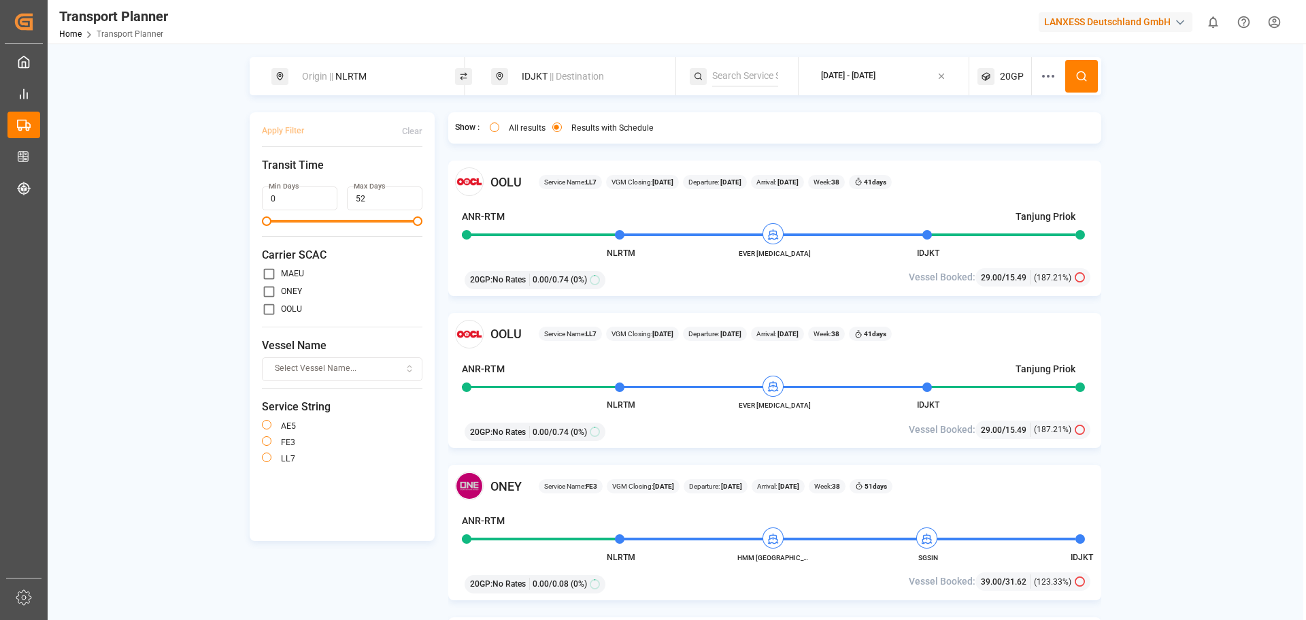
drag, startPoint x: 392, startPoint y: 70, endPoint x: 387, endPoint y: 84, distance: 15.3
click at [394, 73] on div "Origin || NLRTM" at bounding box center [367, 76] width 147 height 25
drag, startPoint x: 342, startPoint y: 171, endPoint x: 250, endPoint y: 165, distance: 92.0
click at [250, 165] on body "Created by potrace 1.15, written by [PERSON_NAME] [DATE]-[DATE] Created by potr…" at bounding box center [653, 310] width 1306 height 620
drag, startPoint x: 337, startPoint y: 173, endPoint x: 286, endPoint y: 175, distance: 51.7
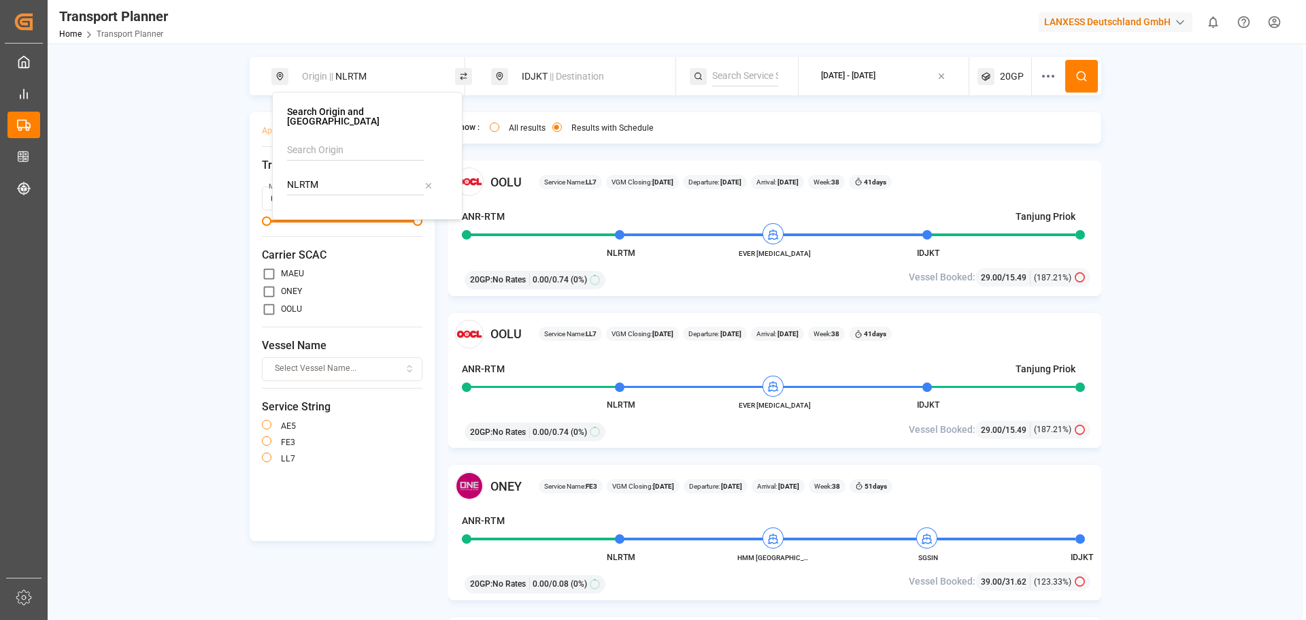
click at [286, 175] on div "Search Origin and POL NLRTM" at bounding box center [367, 156] width 190 height 128
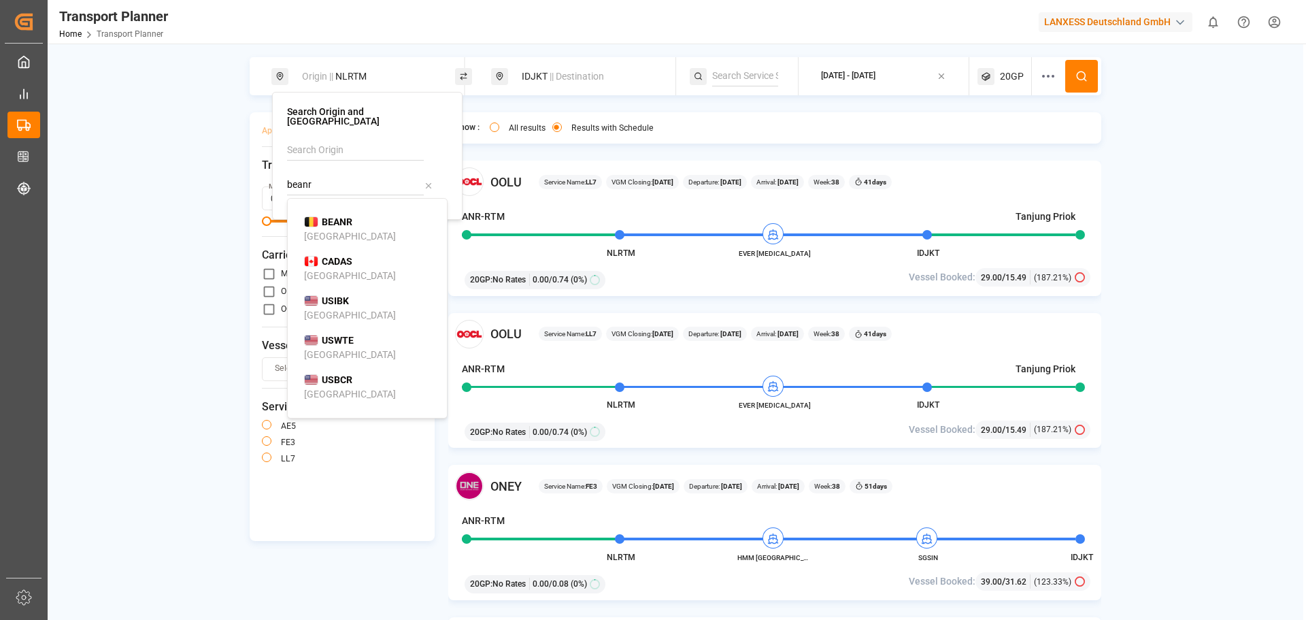
drag, startPoint x: 331, startPoint y: 209, endPoint x: 418, endPoint y: 171, distance: 94.4
click at [333, 216] on b "BEANR" at bounding box center [337, 221] width 31 height 11
type input "BEANR"
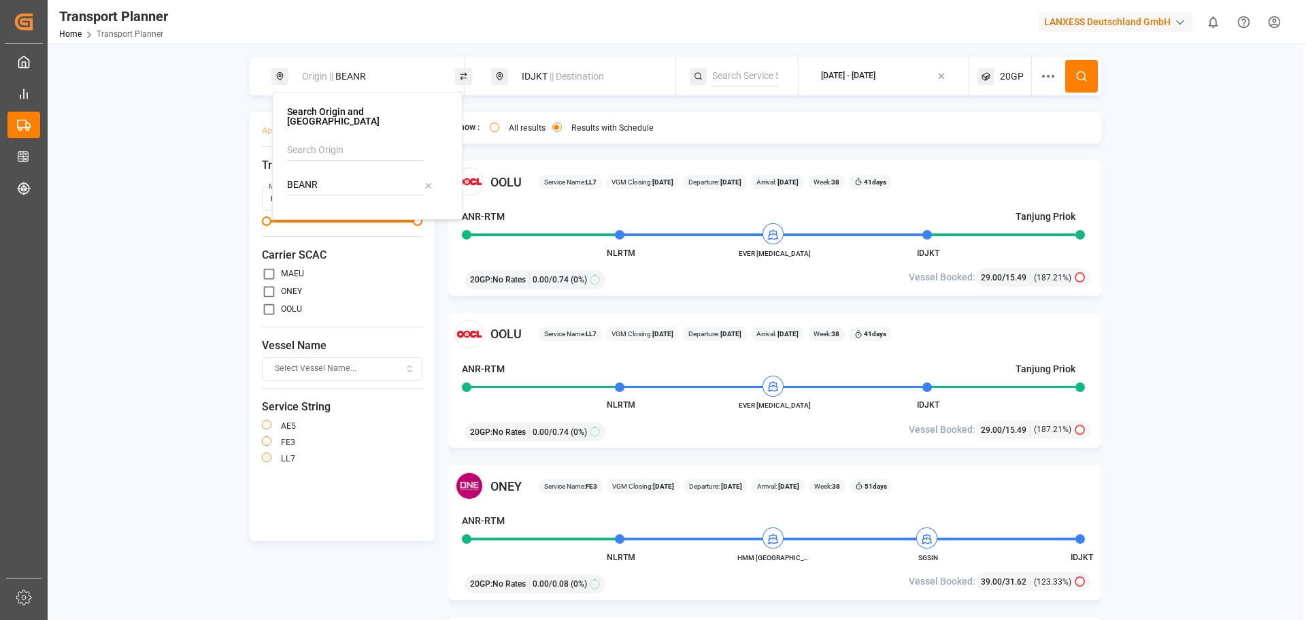
drag, startPoint x: 540, startPoint y: 73, endPoint x: 546, endPoint y: 82, distance: 10.2
click at [542, 75] on div "IDJKT || Destination" at bounding box center [586, 76] width 147 height 25
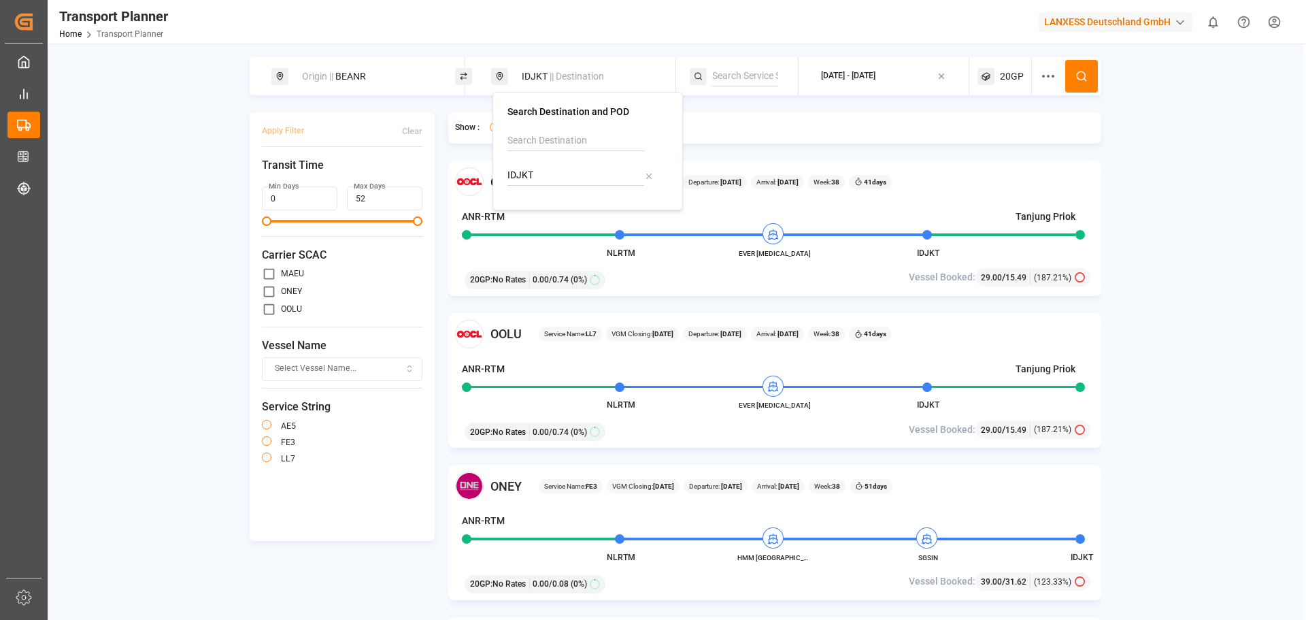
drag, startPoint x: 543, startPoint y: 178, endPoint x: 445, endPoint y: 170, distance: 98.9
click at [445, 170] on body "Created by potrace 1.15, written by [PERSON_NAME] [DATE]-[DATE] Created by potr…" at bounding box center [653, 310] width 1306 height 620
type input "I"
paste input "INVTZ"
type input "INVTZ"
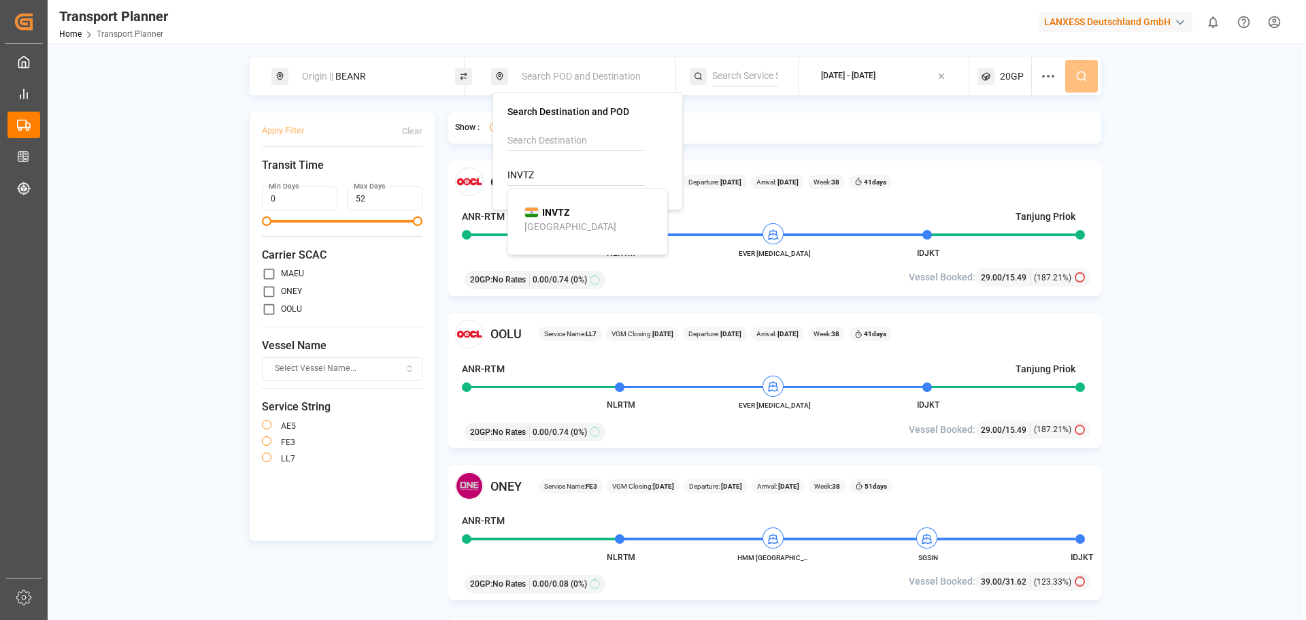
click at [609, 218] on div "INVTZ [GEOGRAPHIC_DATA]" at bounding box center [590, 219] width 132 height 29
click at [855, 80] on div "[DATE] - [DATE]" at bounding box center [848, 76] width 54 height 12
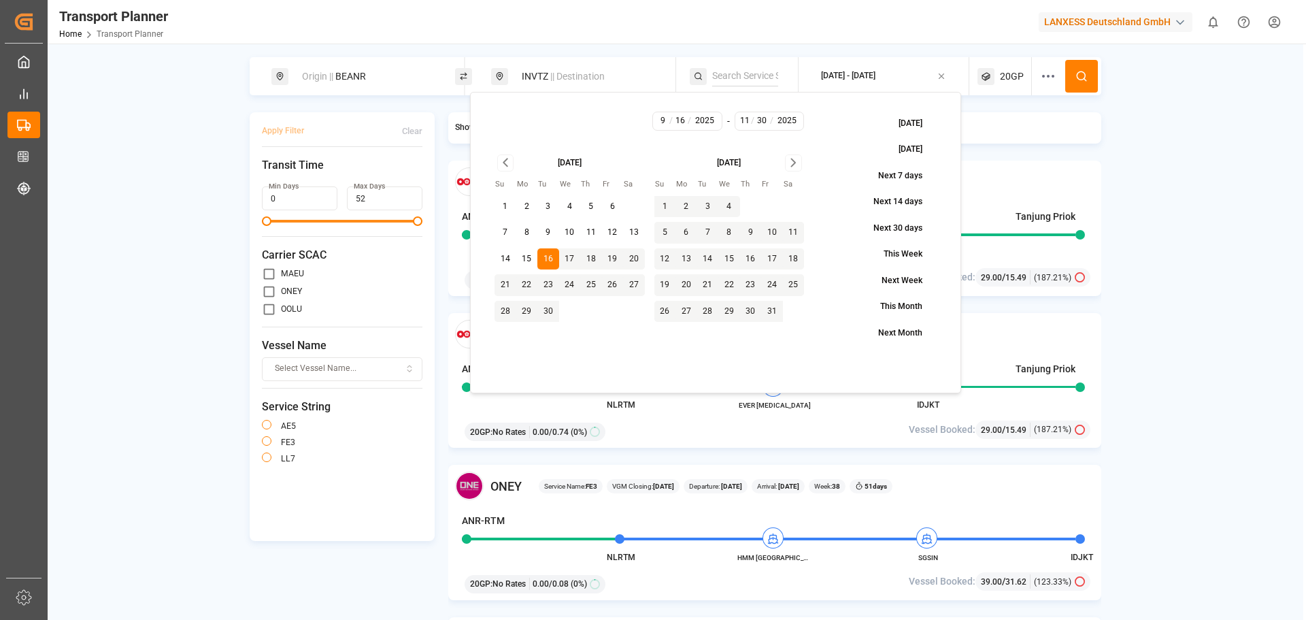
click at [615, 233] on button "12" at bounding box center [613, 233] width 22 height 22
type input "12"
click at [1089, 69] on button at bounding box center [1081, 76] width 33 height 33
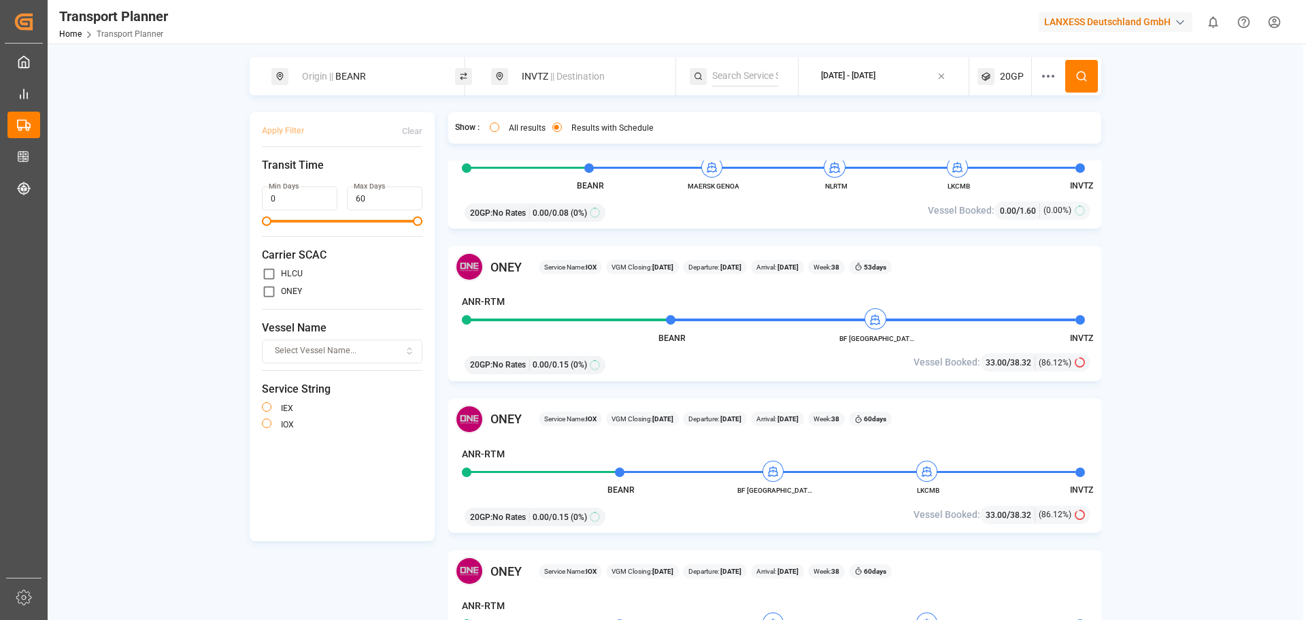
scroll to position [544, 0]
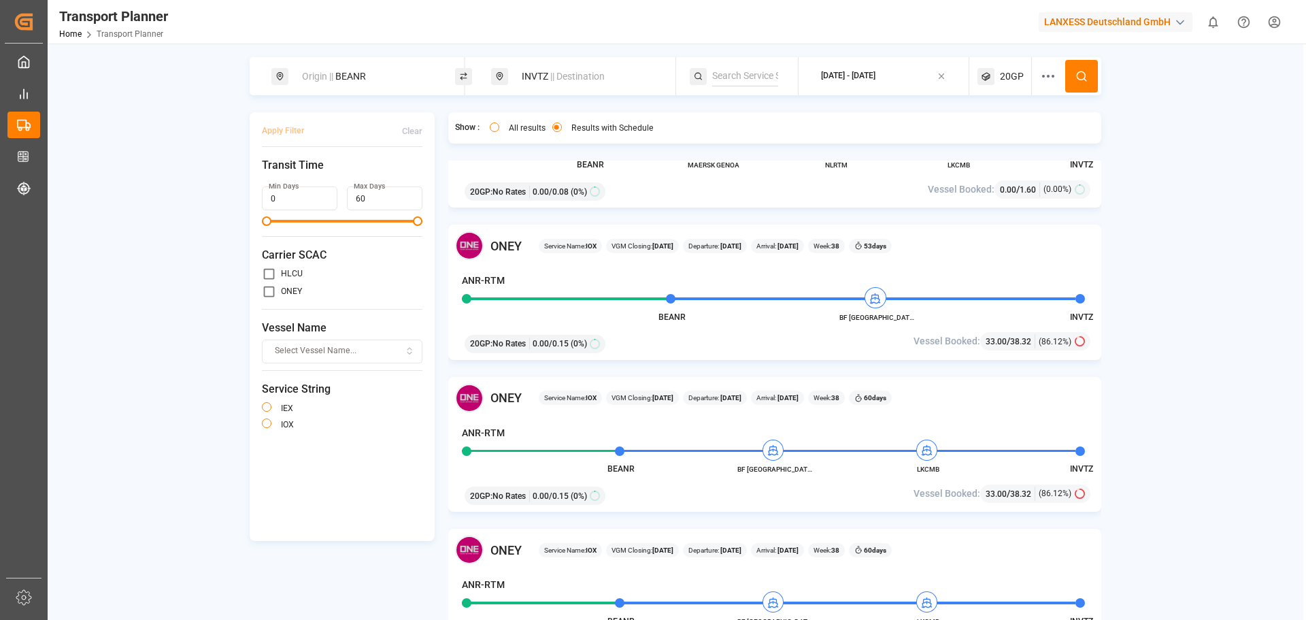
click at [541, 83] on div "INVTZ || Destination" at bounding box center [586, 76] width 147 height 25
drag, startPoint x: 543, startPoint y: 180, endPoint x: 492, endPoint y: 170, distance: 51.3
click at [492, 170] on div "Search Destination and POD INVTZ" at bounding box center [587, 151] width 190 height 118
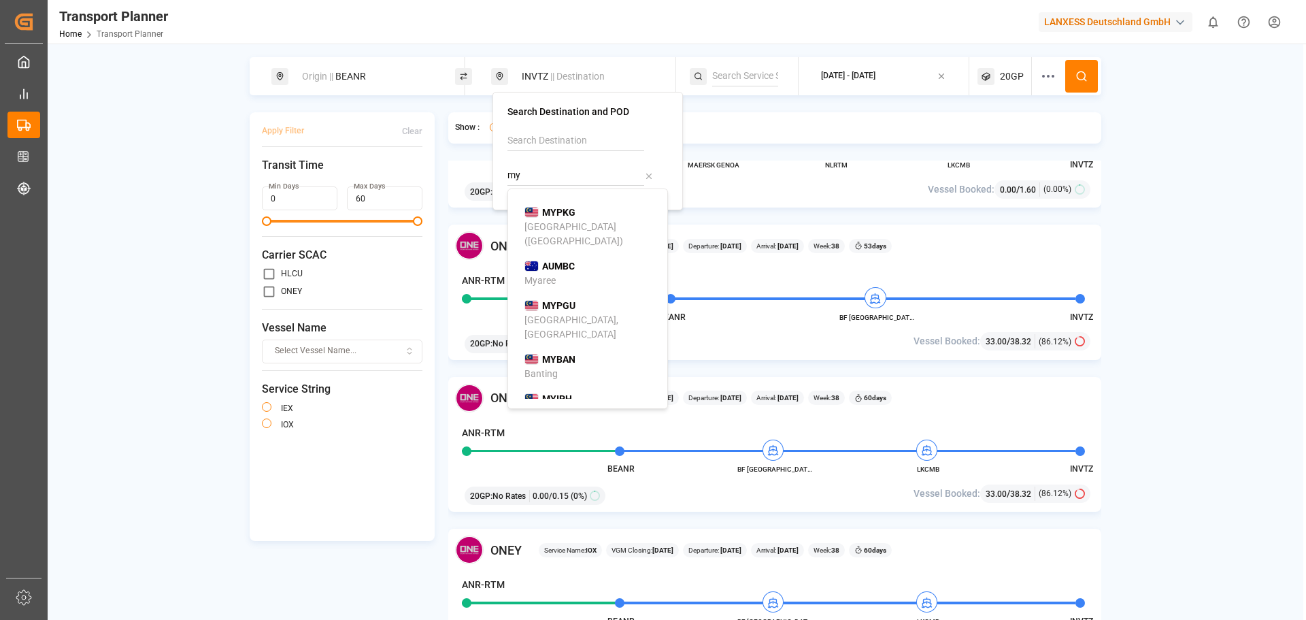
click at [577, 180] on input "my" at bounding box center [575, 175] width 137 height 20
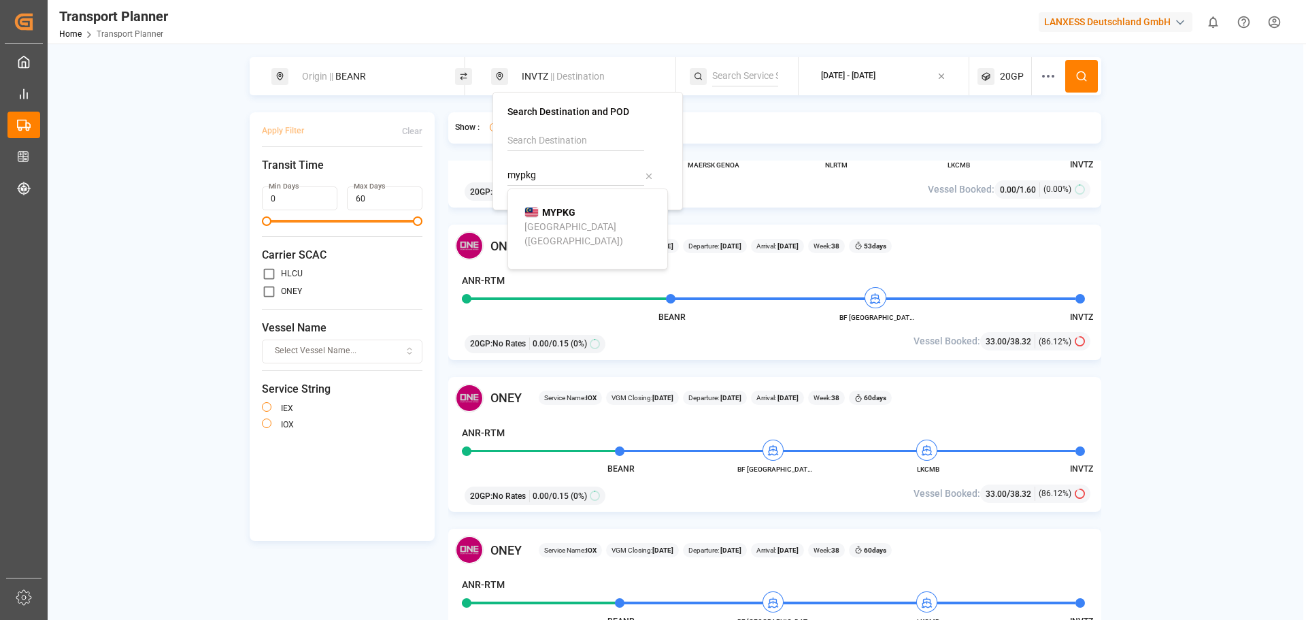
click at [581, 206] on div "MYPKG [GEOGRAPHIC_DATA] ([GEOGRAPHIC_DATA])" at bounding box center [590, 226] width 132 height 43
type input "MYPKG"
click at [1080, 75] on icon at bounding box center [1081, 76] width 12 height 12
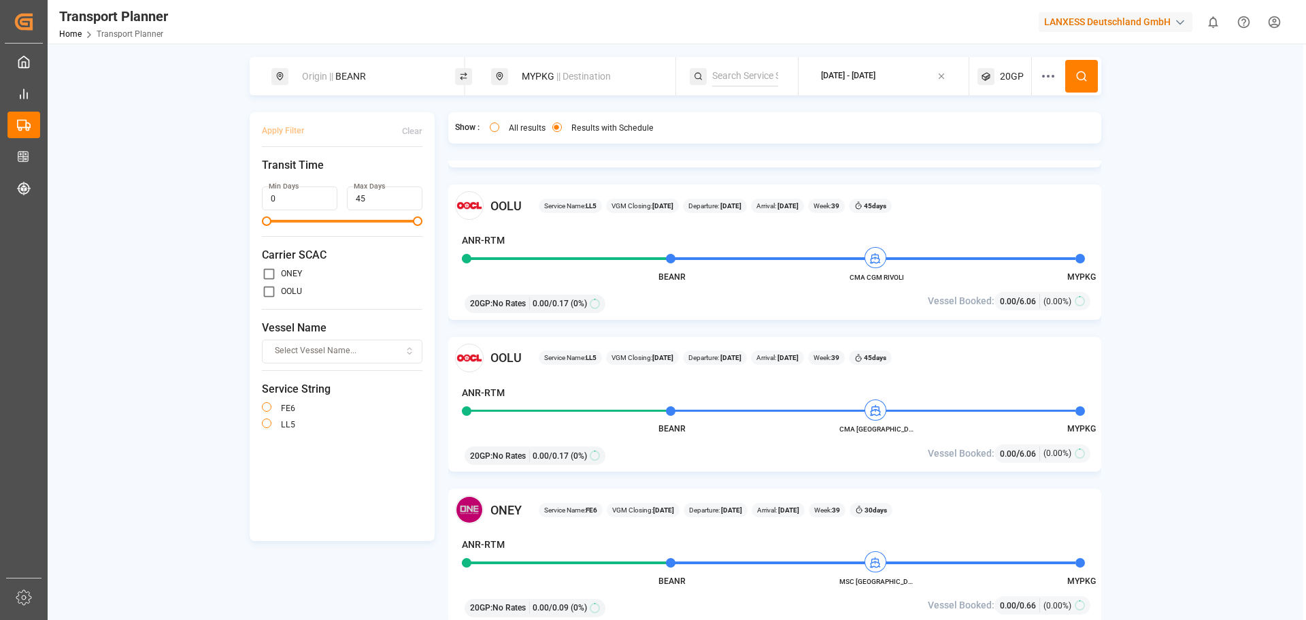
scroll to position [1564, 0]
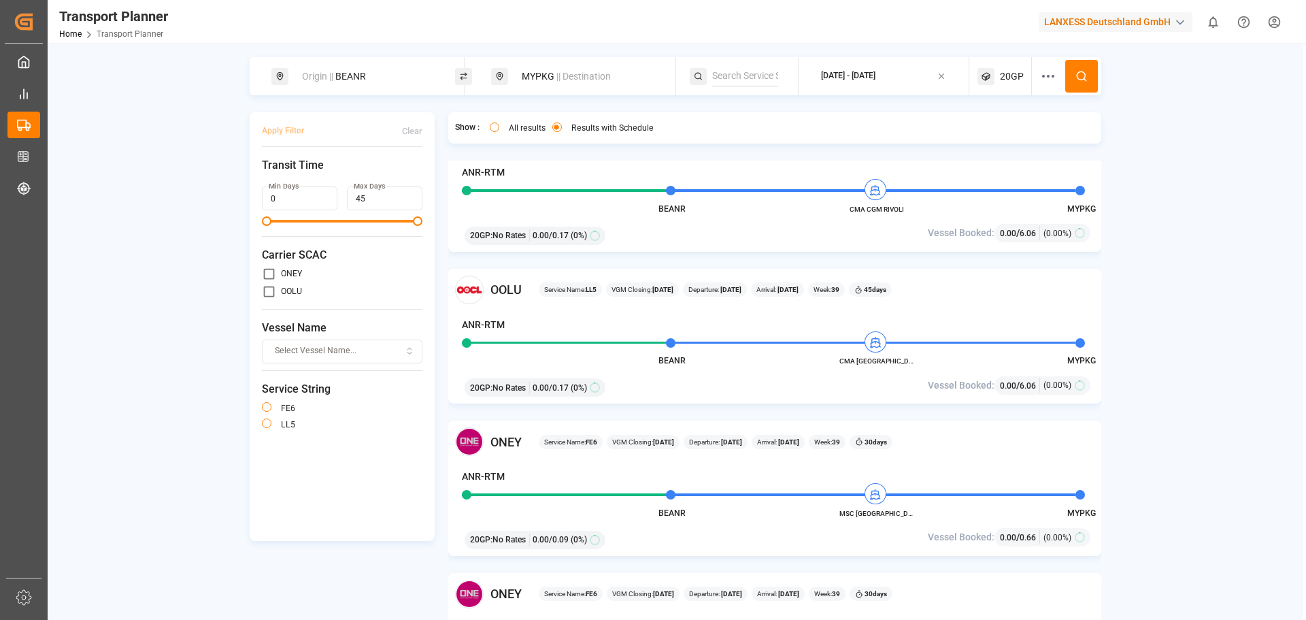
click at [754, 478] on div "ANR-RTM" at bounding box center [769, 478] width 614 height 19
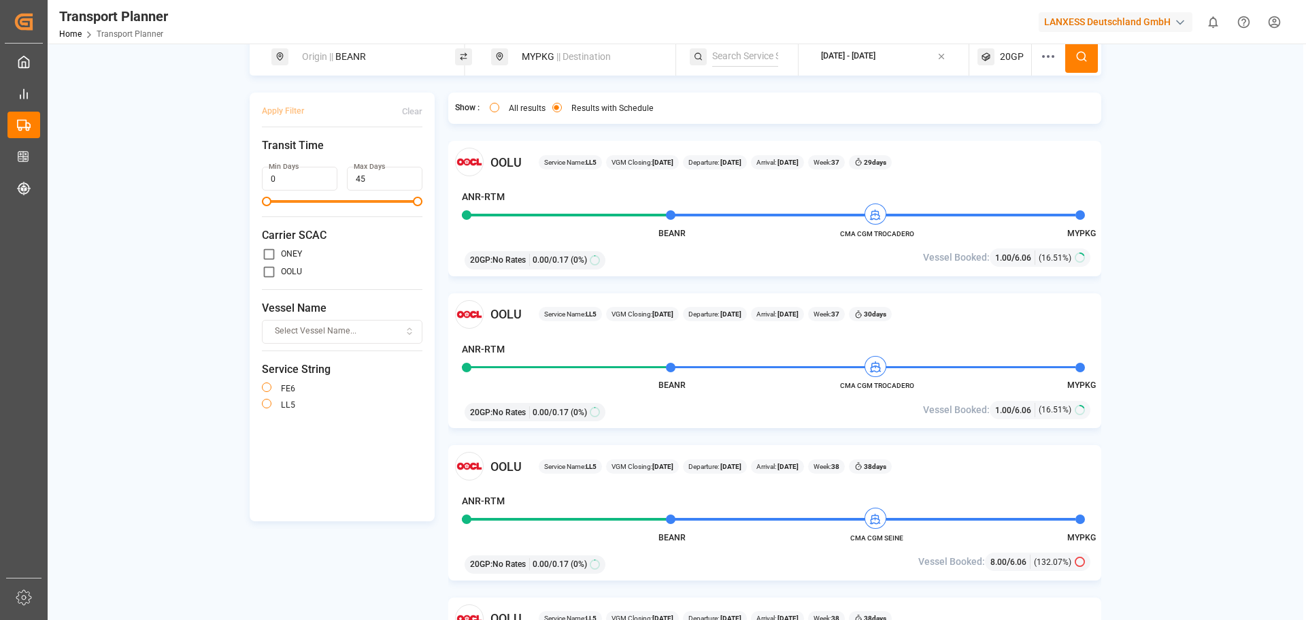
scroll to position [0, 0]
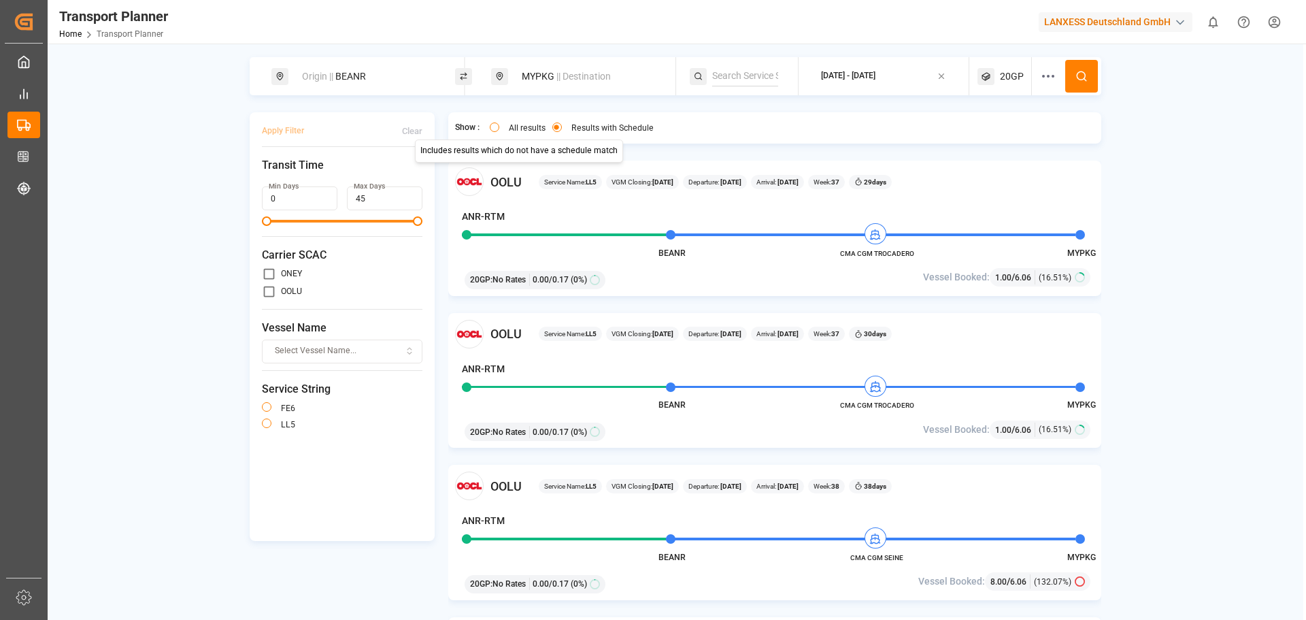
click at [356, 71] on div "Origin || BEANR" at bounding box center [367, 76] width 147 height 25
drag, startPoint x: 332, startPoint y: 178, endPoint x: 287, endPoint y: 170, distance: 45.6
click at [287, 175] on input "BEANR" at bounding box center [355, 185] width 137 height 20
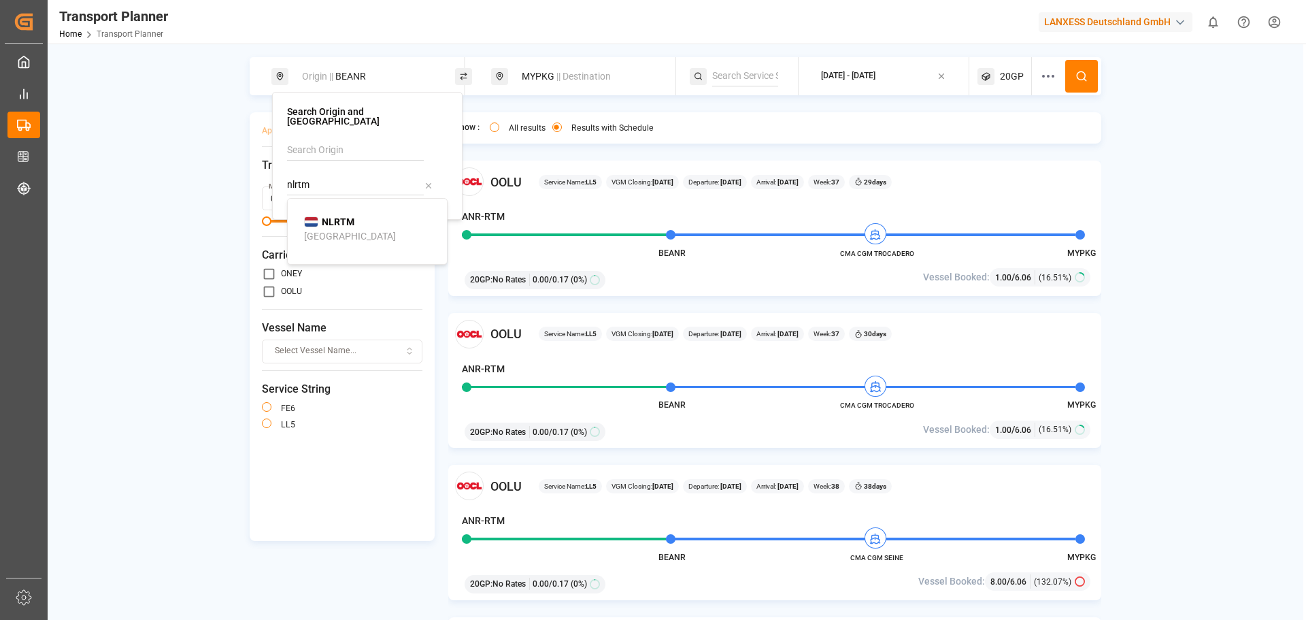
type input "nlrtm"
click at [370, 209] on li "NLRTM [GEOGRAPHIC_DATA]" at bounding box center [370, 228] width 154 height 39
click at [550, 75] on div "MYPKG || Destination" at bounding box center [586, 76] width 147 height 25
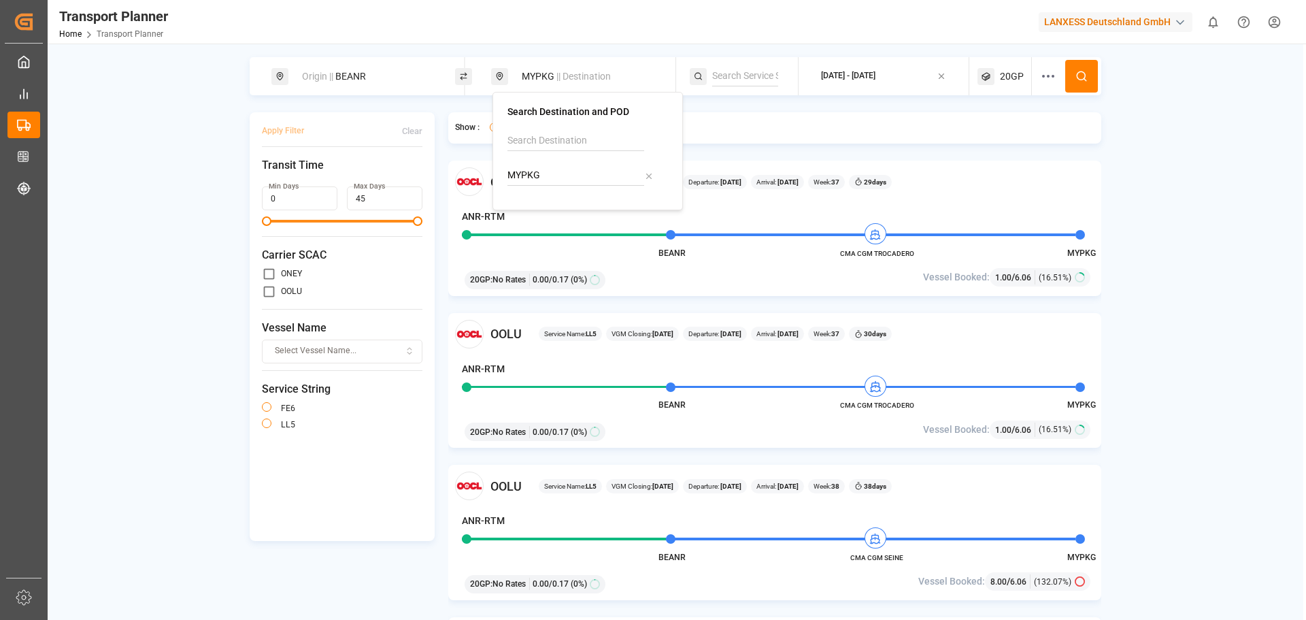
drag, startPoint x: 554, startPoint y: 173, endPoint x: 475, endPoint y: 158, distance: 80.8
click at [488, 171] on body "Created by potrace 1.15, written by [PERSON_NAME] [DATE]-[DATE] Created by potr…" at bounding box center [653, 310] width 1306 height 620
drag, startPoint x: 550, startPoint y: 171, endPoint x: 492, endPoint y: 171, distance: 57.8
click at [492, 171] on div "Search Destination and POD MYPKG" at bounding box center [587, 151] width 190 height 118
click at [573, 226] on div "[PERSON_NAME] ([PERSON_NAME])" at bounding box center [590, 234] width 132 height 29
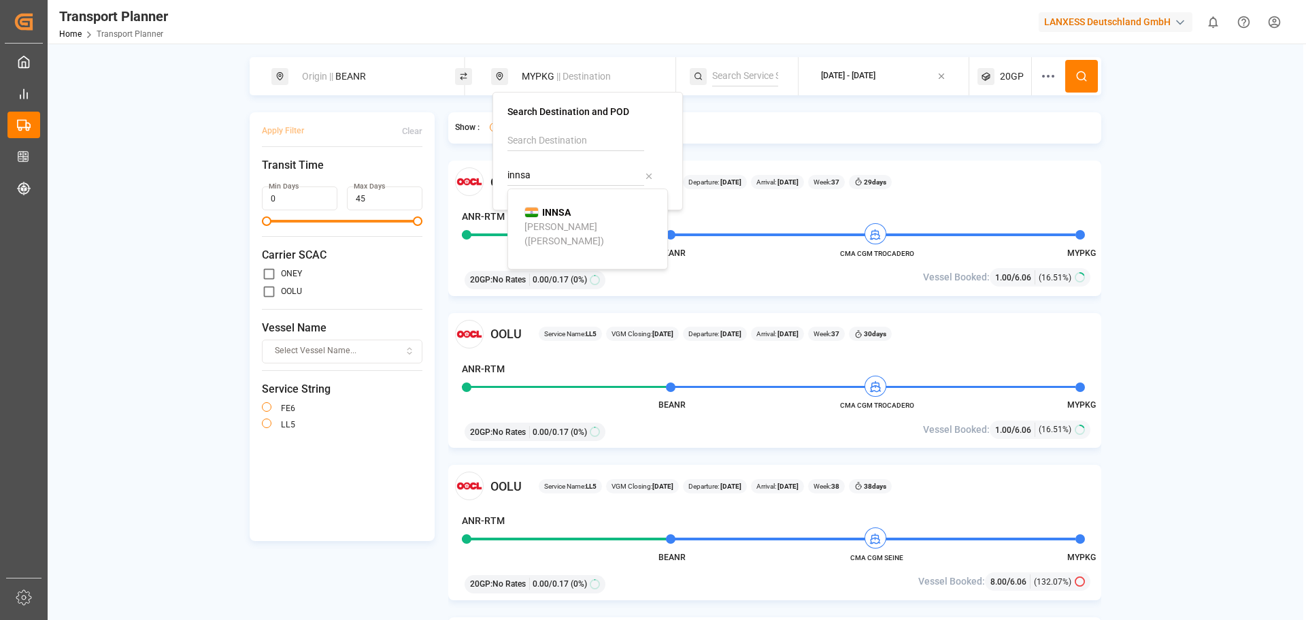
type input "INNSA"
drag, startPoint x: 848, startPoint y: 61, endPoint x: 862, endPoint y: 73, distance: 17.9
click at [849, 64] on div "[DATE] - [DATE]" at bounding box center [888, 76] width 163 height 38
click at [861, 68] on div "[DATE] - [DATE]" at bounding box center [848, 76] width 54 height 17
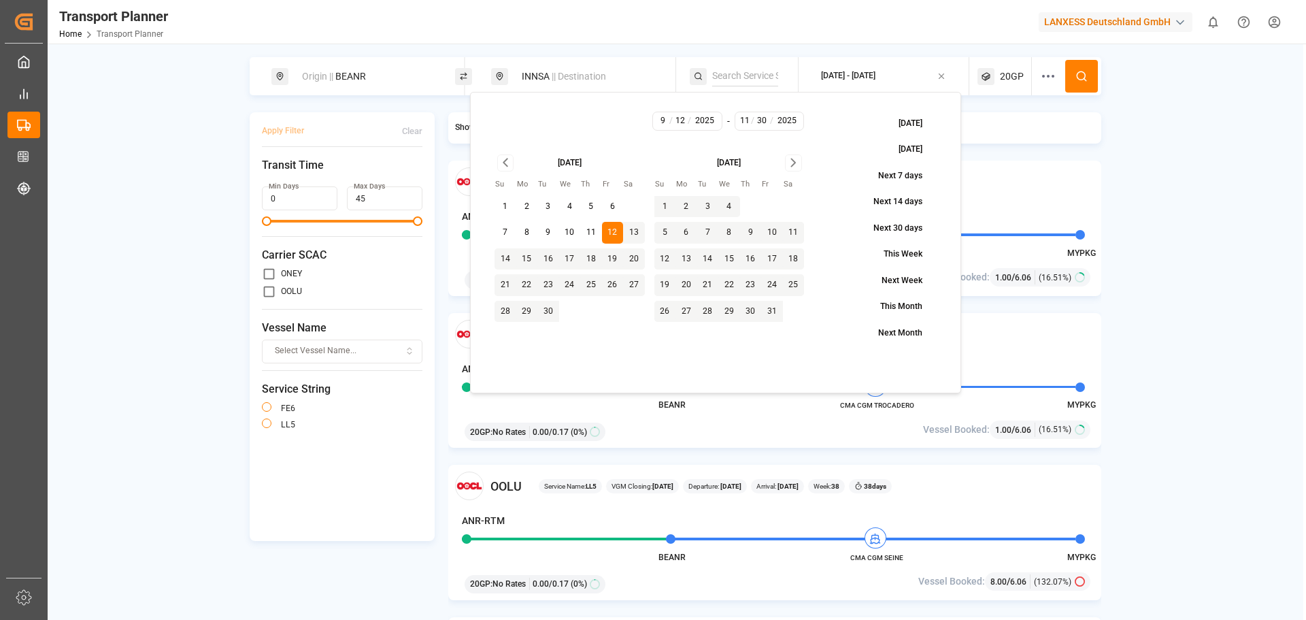
click at [522, 254] on button "15" at bounding box center [527, 259] width 22 height 22
type input "9"
type input "15"
click at [525, 257] on button "15" at bounding box center [527, 259] width 22 height 22
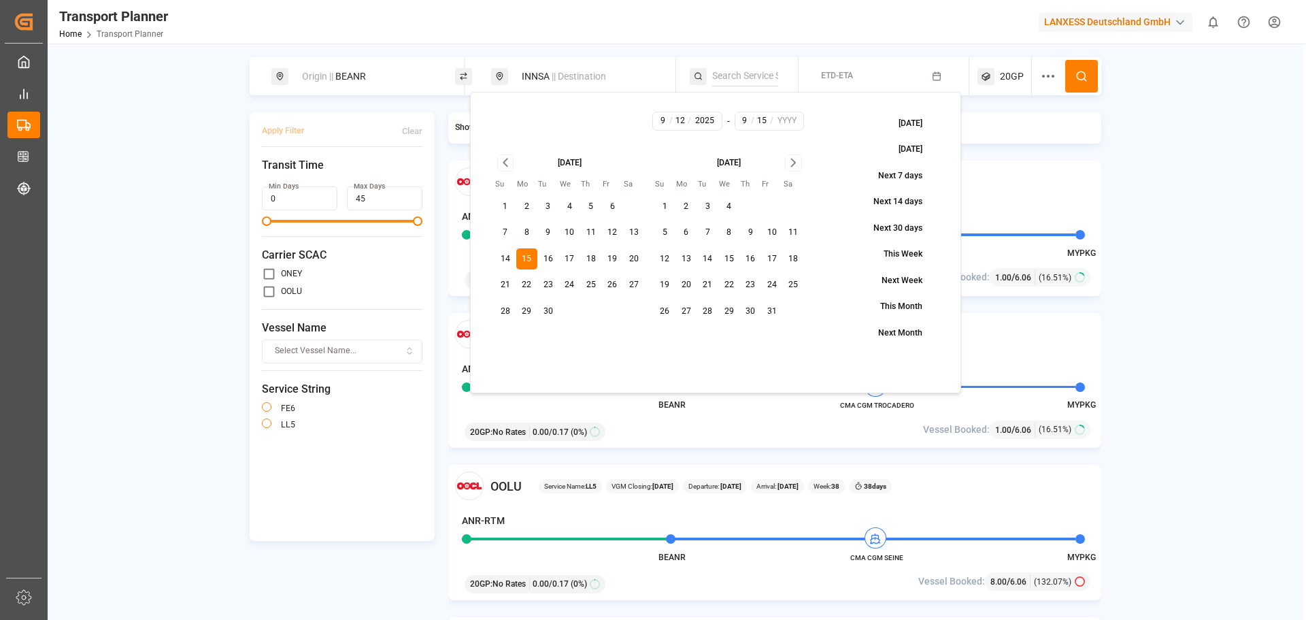
type input "15"
click at [794, 165] on icon "Go to next month" at bounding box center [794, 162] width 16 height 16
drag, startPoint x: 725, startPoint y: 318, endPoint x: 810, endPoint y: 263, distance: 101.3
click at [726, 318] on button "31" at bounding box center [729, 312] width 22 height 22
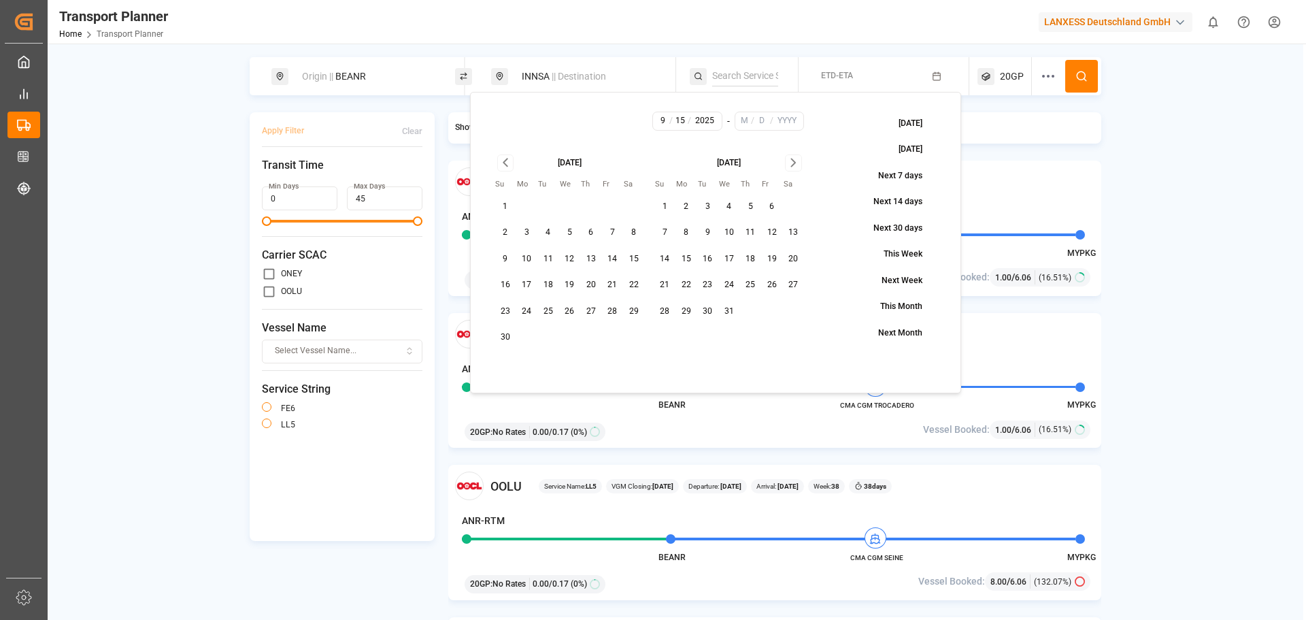
type input "12"
type input "31"
type input "2025"
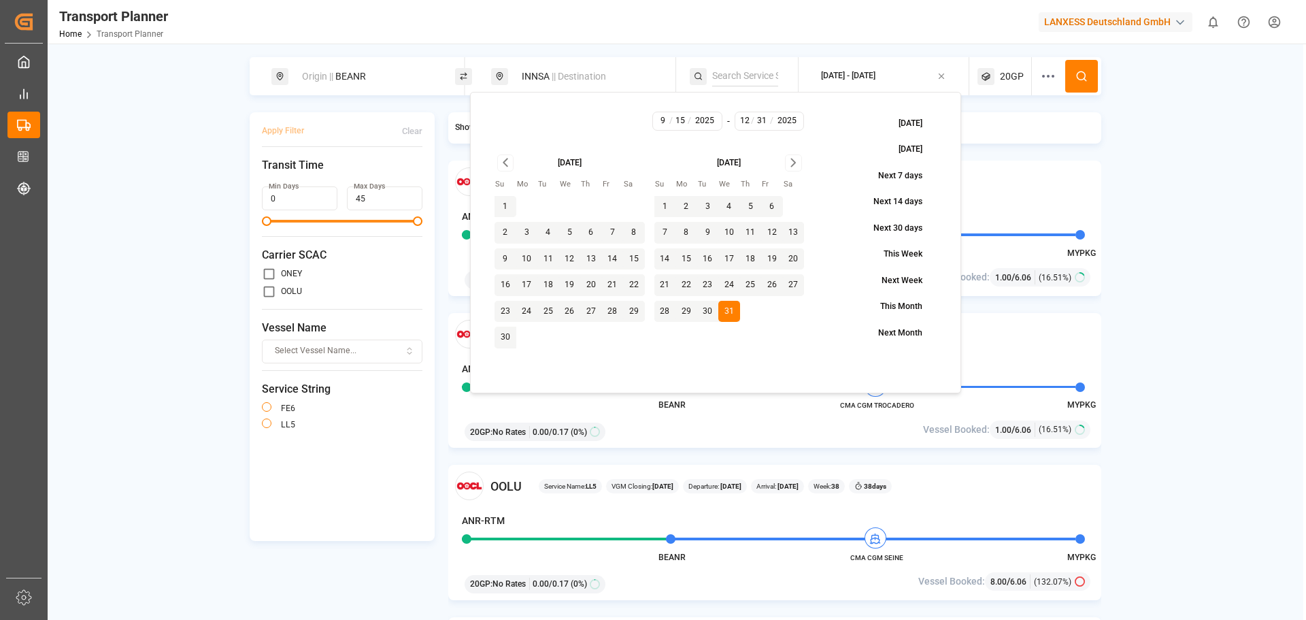
click at [1093, 78] on button at bounding box center [1081, 76] width 33 height 33
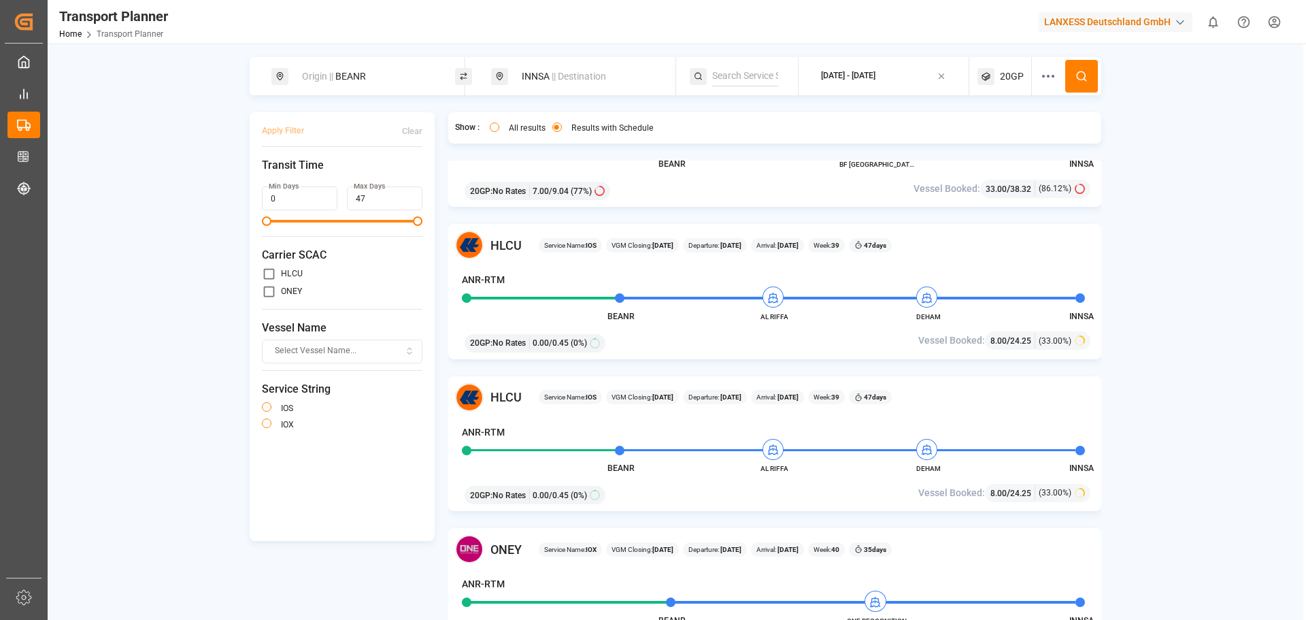
scroll to position [1156, 0]
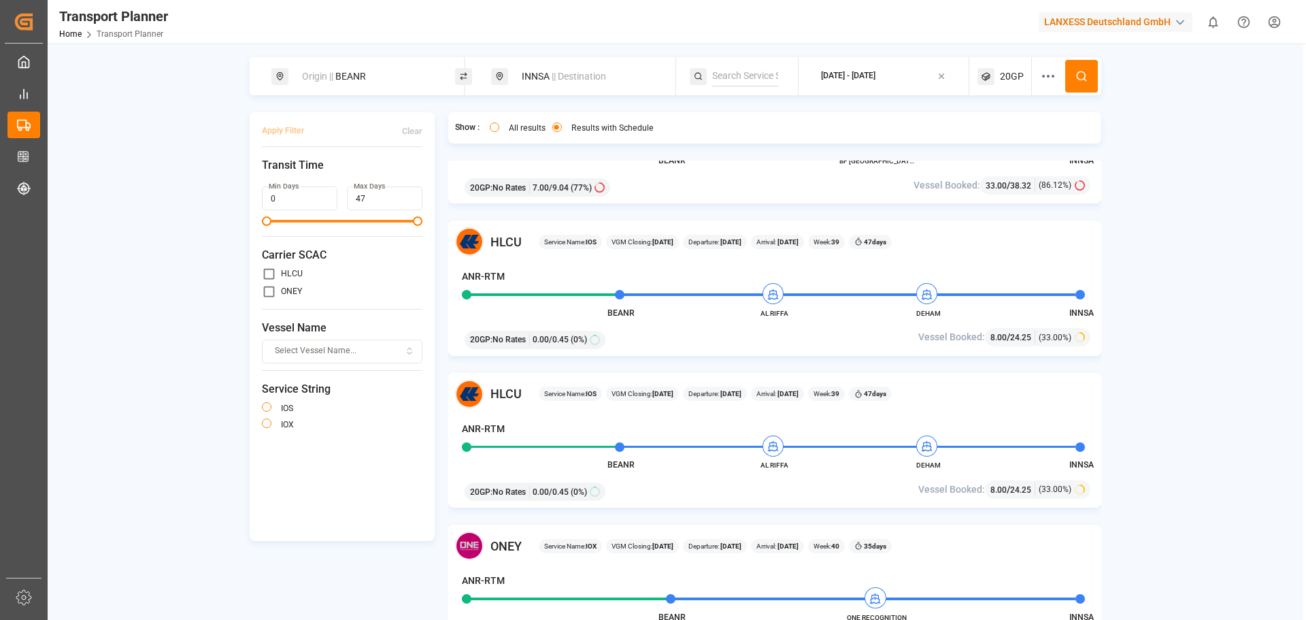
click at [607, 369] on div "[PERSON_NAME] Service Name: IOX VGM Closing: [DATE] Departure: [DATE] Arrival: …" at bounding box center [775, 409] width 654 height 496
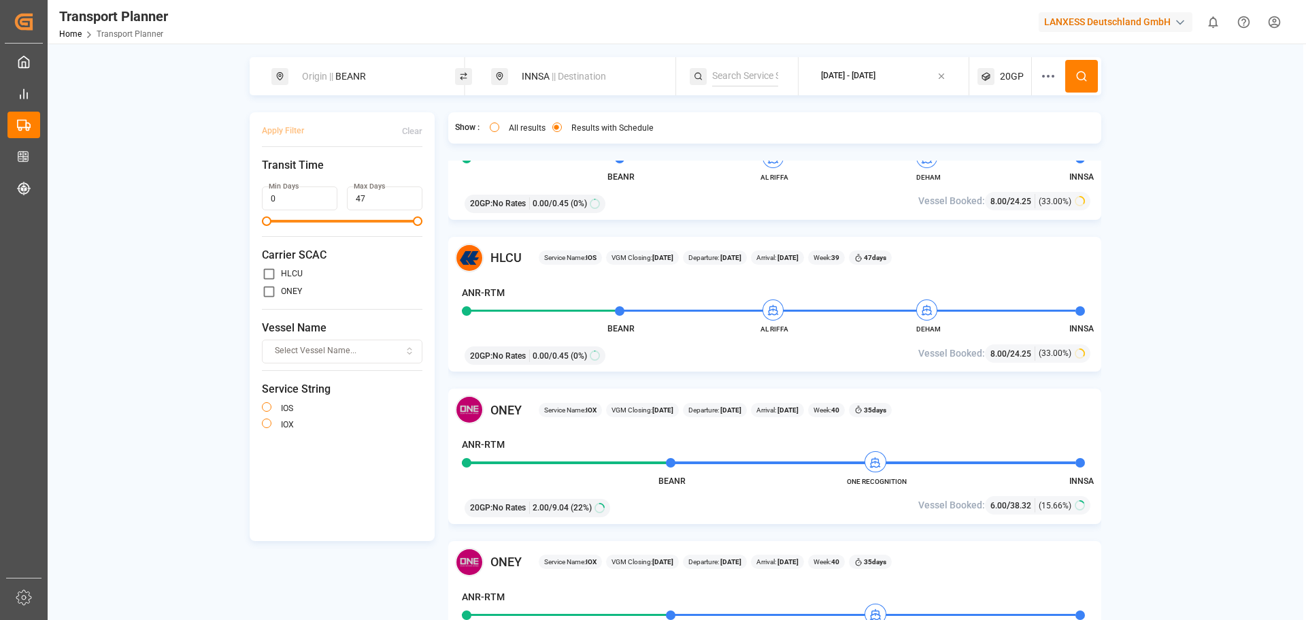
scroll to position [1360, 0]
